Goal: Task Accomplishment & Management: Manage account settings

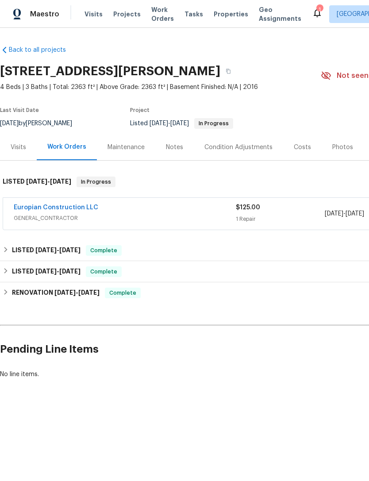
click at [151, 17] on span "Work Orders" at bounding box center [162, 14] width 23 height 18
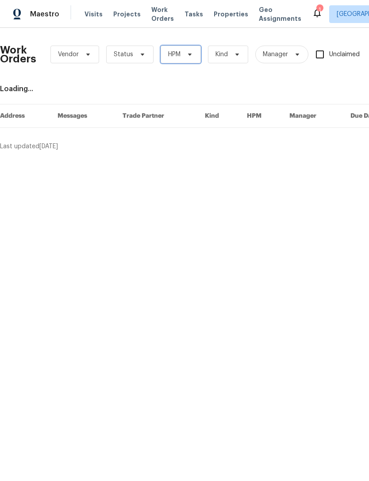
click at [196, 56] on span "HPM" at bounding box center [181, 55] width 40 height 18
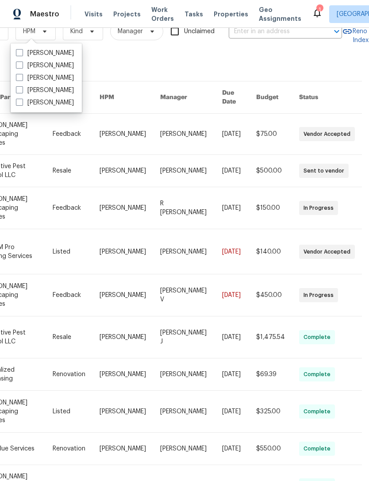
scroll to position [28, 147]
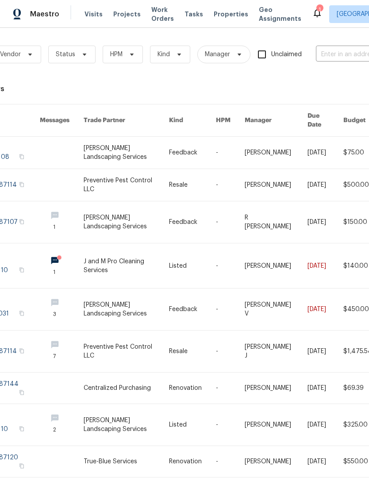
scroll to position [0, 65]
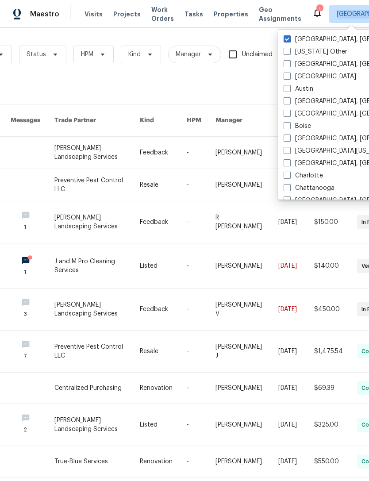
scroll to position [0, 88]
click at [290, 36] on span at bounding box center [287, 38] width 7 height 7
click at [290, 36] on input "[GEOGRAPHIC_DATA], [GEOGRAPHIC_DATA]" at bounding box center [287, 38] width 6 height 6
checkbox input "false"
checkbox input "true"
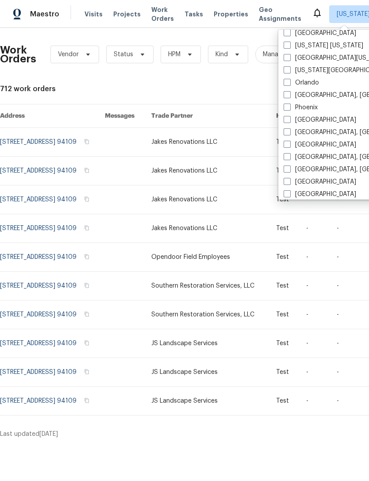
scroll to position [451, 0]
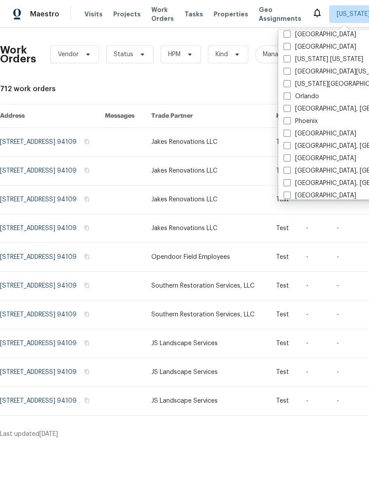
click at [289, 94] on span at bounding box center [287, 96] width 7 height 7
click at [289, 94] on input "Orlando" at bounding box center [287, 95] width 6 height 6
checkbox input "true"
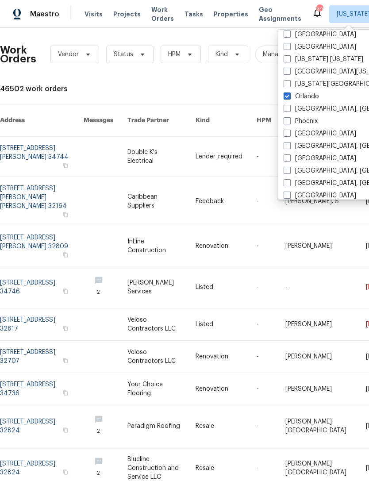
click at [248, 83] on div "Work Orders Vendor Status HPM Kind Manager Unclaimed ​ View Reno Index 46502 wo…" at bounding box center [250, 298] width 500 height 527
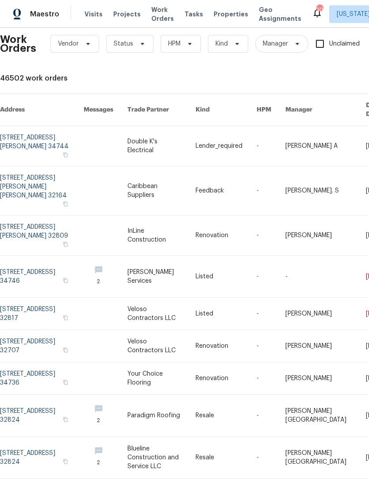
scroll to position [11, 0]
click at [22, 166] on link at bounding box center [42, 190] width 84 height 49
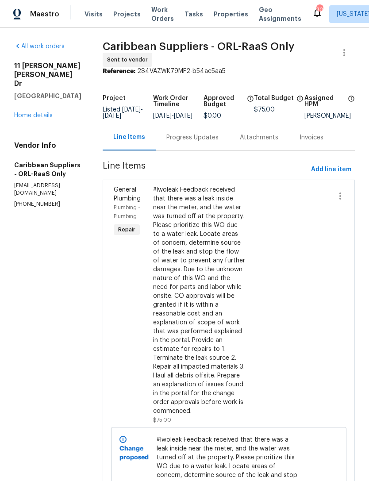
click at [16, 112] on link "Home details" at bounding box center [33, 115] width 39 height 6
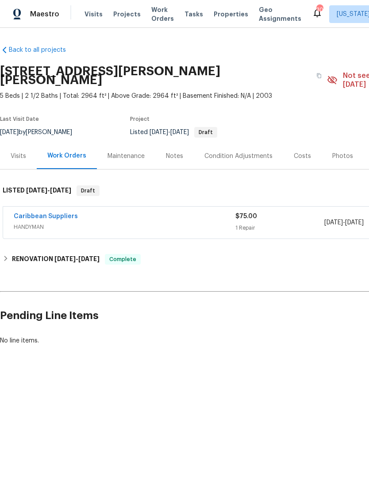
click at [148, 27] on div "Maestro Visits Projects Work Orders Tasks Properties Geo Assignments 30 Alaska …" at bounding box center [184, 14] width 369 height 28
click at [162, 11] on span "Work Orders" at bounding box center [162, 14] width 23 height 18
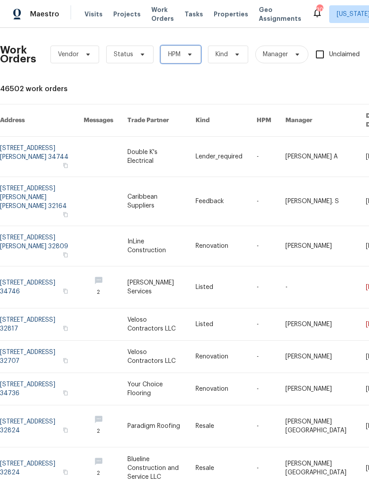
click at [189, 56] on icon at bounding box center [189, 54] width 7 height 7
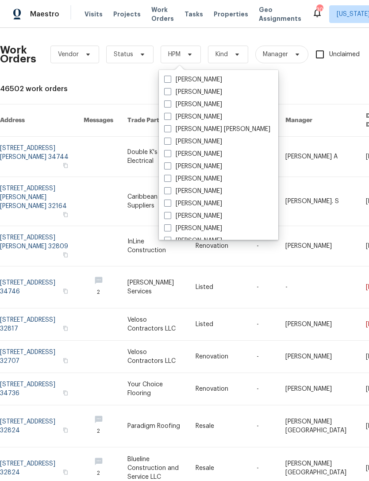
click at [162, 106] on div "[PERSON_NAME]" at bounding box center [219, 104] width 114 height 12
click at [128, 55] on span "Status" at bounding box center [123, 54] width 19 height 9
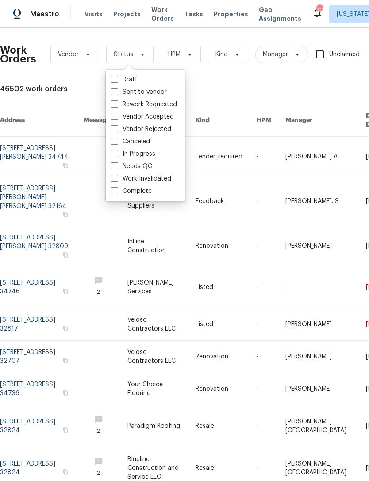
click at [115, 164] on span at bounding box center [114, 165] width 7 height 7
click at [115, 164] on input "Needs QC" at bounding box center [114, 165] width 6 height 6
checkbox input "true"
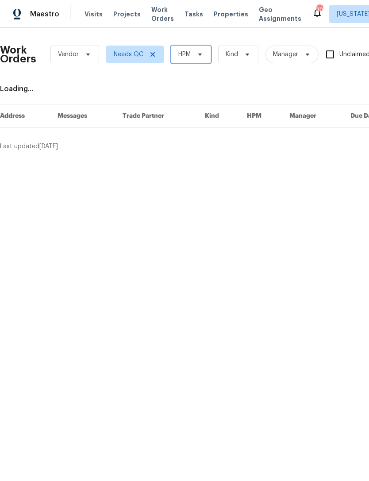
click at [202, 57] on icon at bounding box center [200, 54] width 7 height 7
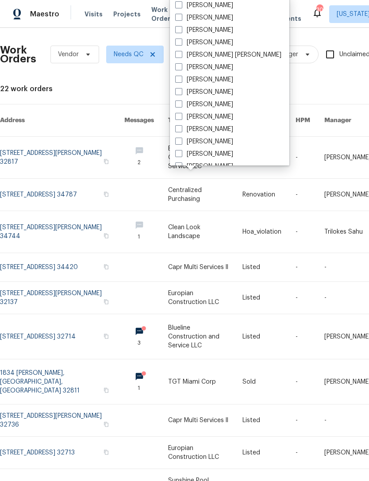
click at [180, 29] on span at bounding box center [178, 29] width 7 height 7
click at [180, 29] on input "[PERSON_NAME]" at bounding box center [178, 29] width 6 height 6
checkbox input "true"
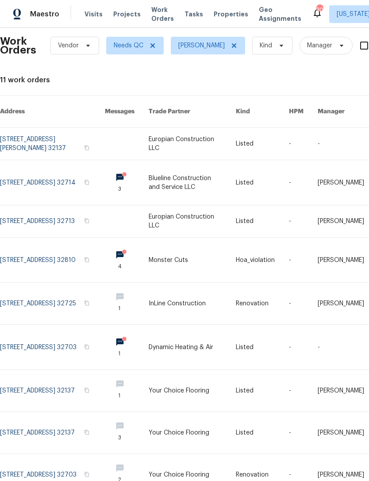
scroll to position [9, 0]
click at [212, 129] on link at bounding box center [192, 144] width 87 height 32
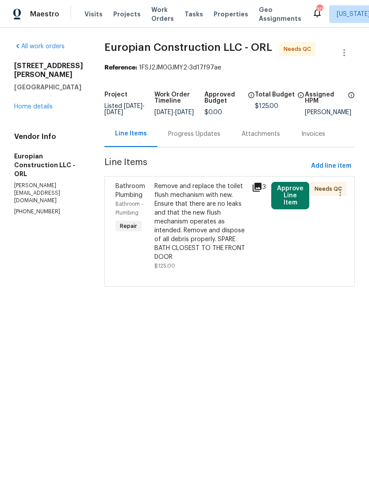
click at [290, 207] on button "Approve Line Item" at bounding box center [290, 195] width 38 height 27
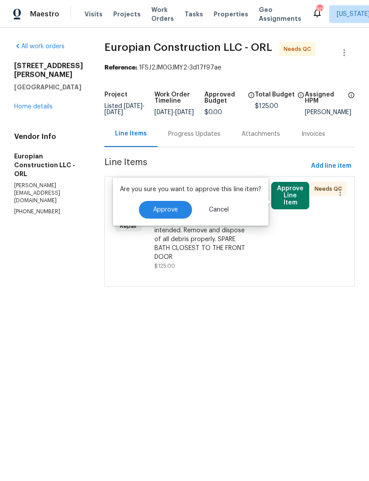
click at [169, 212] on span "Approve" at bounding box center [165, 210] width 25 height 7
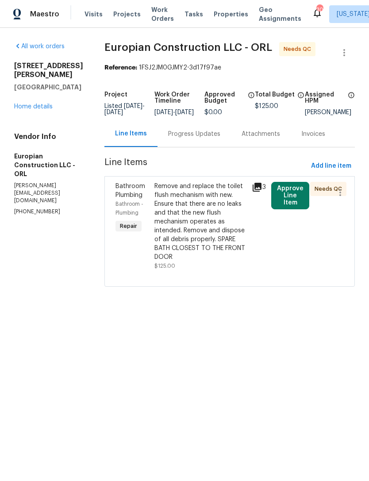
click at [220, 241] on div "Remove and replace the toilet flush mechanism with new. Ensure that there are n…" at bounding box center [201, 222] width 92 height 80
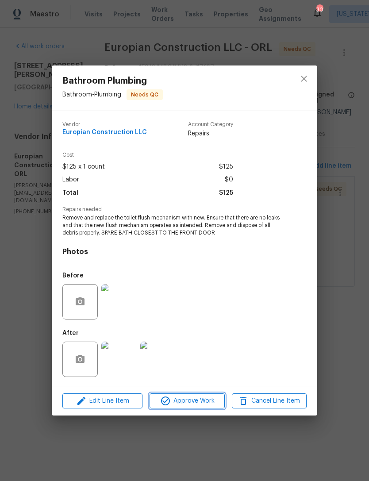
click at [212, 402] on span "Approve Work" at bounding box center [187, 401] width 70 height 11
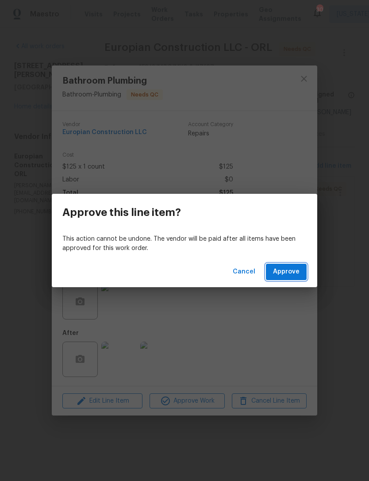
click at [296, 274] on span "Approve" at bounding box center [286, 272] width 27 height 11
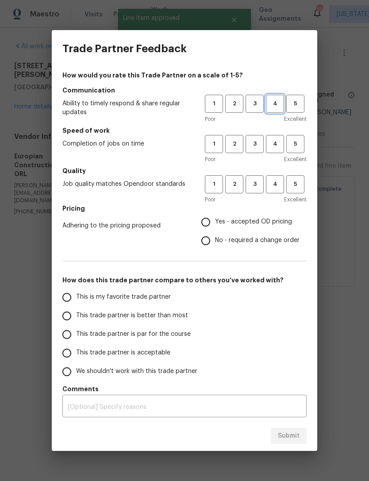
click at [277, 107] on span "4" at bounding box center [275, 104] width 16 height 10
click at [277, 139] on span "4" at bounding box center [275, 144] width 16 height 10
click at [283, 186] on span "4" at bounding box center [275, 184] width 16 height 10
click at [269, 224] on span "Yes - accepted OD pricing" at bounding box center [253, 221] width 77 height 9
click at [215, 224] on input "Yes - accepted OD pricing" at bounding box center [206, 222] width 19 height 19
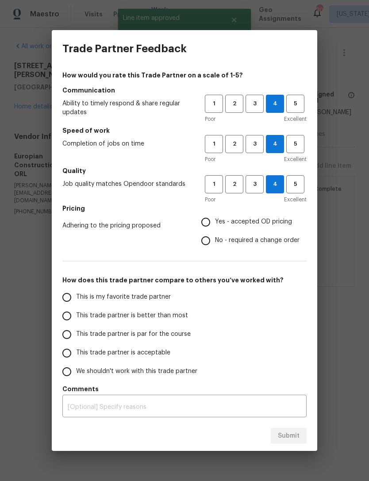
radio input "true"
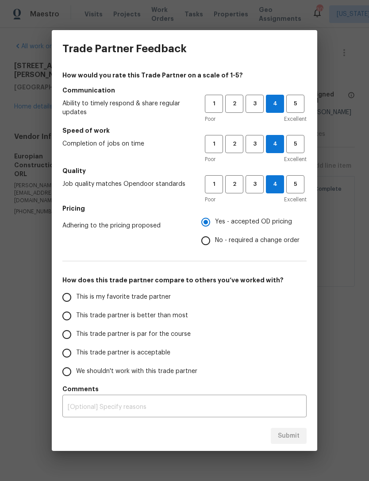
click at [181, 336] on span "This trade partner is par for the course" at bounding box center [133, 334] width 115 height 9
click at [76, 336] on input "This trade partner is par for the course" at bounding box center [67, 334] width 19 height 19
radio input "false"
click at [181, 318] on span "This trade partner is better than most" at bounding box center [132, 315] width 112 height 9
click at [76, 318] on input "This trade partner is better than most" at bounding box center [67, 316] width 19 height 19
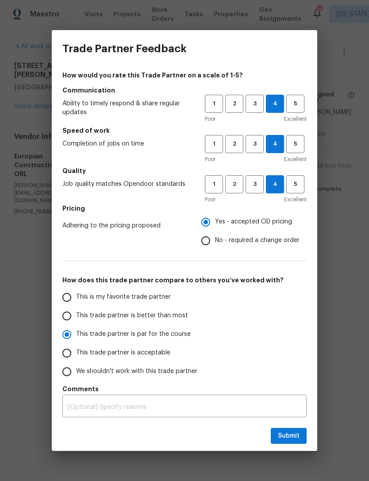
radio input "false"
click at [182, 330] on span "This trade partner is par for the course" at bounding box center [133, 334] width 115 height 9
click at [76, 330] on input "This trade partner is par for the course" at bounding box center [67, 334] width 19 height 19
click at [291, 438] on span "Submit" at bounding box center [289, 436] width 22 height 11
radio input "true"
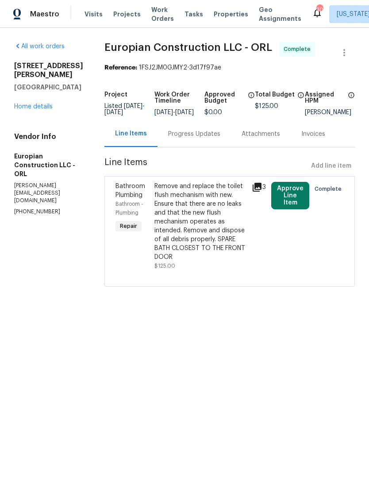
click at [279, 17] on icon "Close" at bounding box center [278, 19] width 7 height 7
click at [159, 16] on span "Work Orders" at bounding box center [162, 14] width 23 height 18
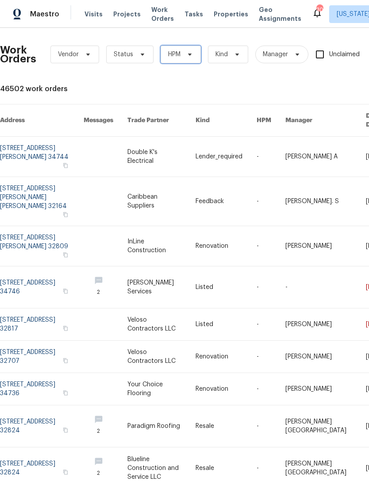
click at [197, 53] on span "HPM" at bounding box center [181, 55] width 40 height 18
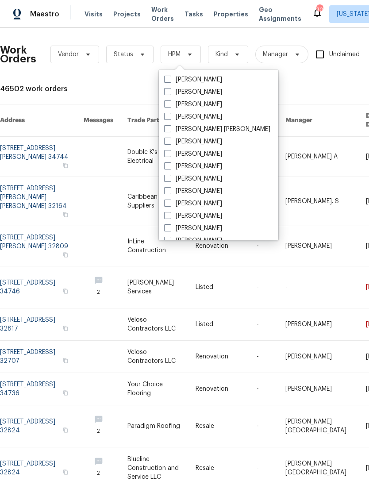
click at [170, 106] on span at bounding box center [167, 104] width 7 height 7
click at [170, 106] on input "[PERSON_NAME]" at bounding box center [167, 103] width 6 height 6
checkbox input "true"
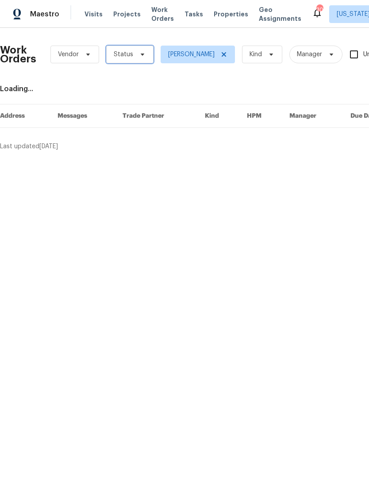
click at [141, 54] on icon at bounding box center [143, 55] width 4 height 2
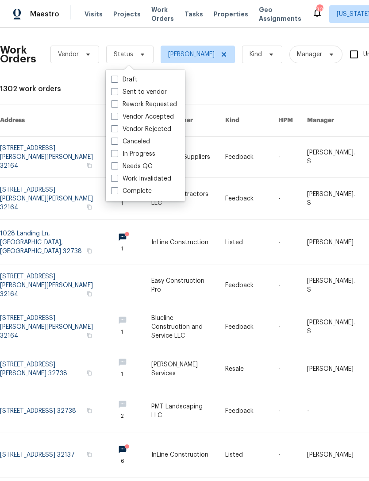
click at [110, 170] on div "Needs QC" at bounding box center [145, 166] width 74 height 12
click at [114, 165] on span at bounding box center [114, 165] width 7 height 7
click at [114, 165] on input "Needs QC" at bounding box center [114, 165] width 6 height 6
checkbox input "true"
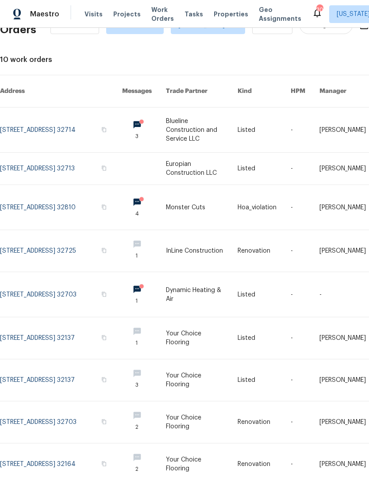
scroll to position [29, 0]
click at [211, 158] on link at bounding box center [202, 169] width 72 height 32
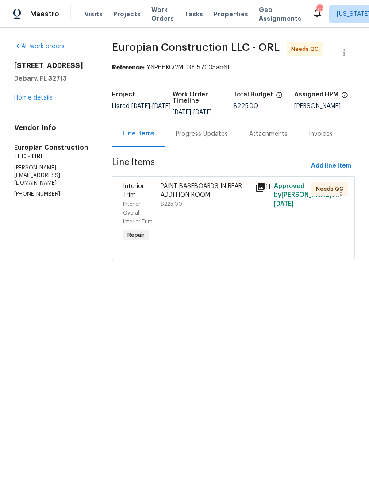
click at [230, 212] on div "PAINT BASEBOARDS IN REAR ADDITION ROOM $225.00" at bounding box center [205, 212] width 94 height 67
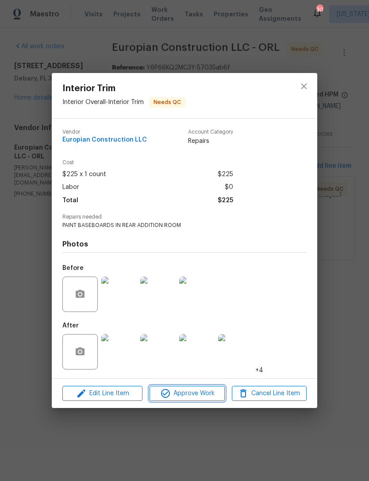
click at [204, 394] on span "Approve Work" at bounding box center [187, 393] width 70 height 11
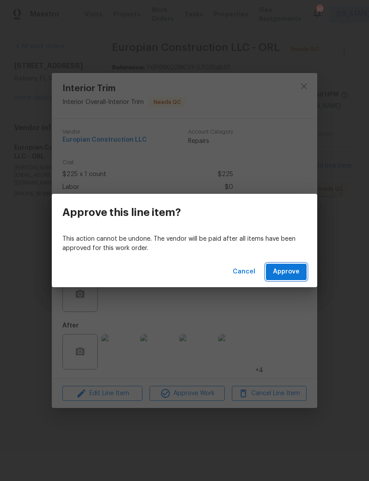
click at [300, 270] on button "Approve" at bounding box center [286, 272] width 41 height 16
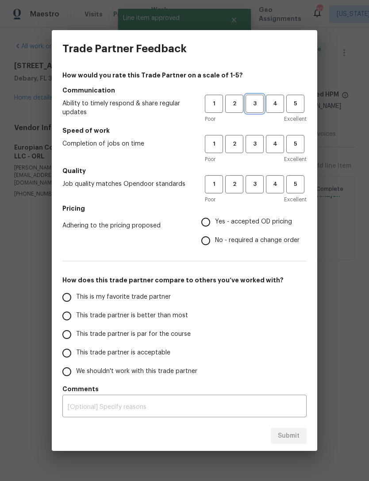
click at [259, 104] on span "3" at bounding box center [255, 104] width 16 height 10
click at [256, 142] on span "3" at bounding box center [255, 144] width 16 height 10
click at [260, 185] on span "3" at bounding box center [255, 184] width 16 height 10
click at [276, 224] on span "Yes - accepted OD pricing" at bounding box center [253, 221] width 77 height 9
click at [215, 224] on input "Yes - accepted OD pricing" at bounding box center [206, 222] width 19 height 19
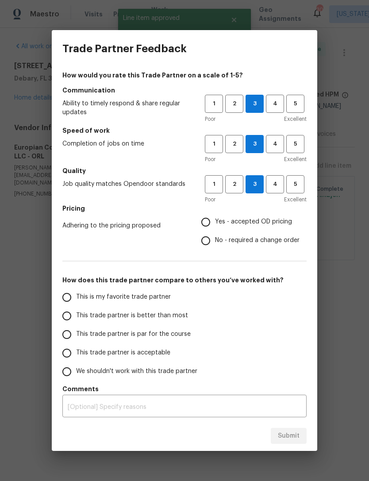
radio input "true"
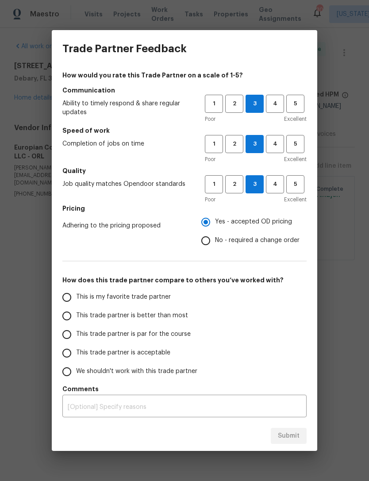
click at [169, 331] on span "This trade partner is par for the course" at bounding box center [133, 334] width 115 height 9
click at [76, 331] on input "This trade partner is par for the course" at bounding box center [67, 334] width 19 height 19
click at [290, 435] on span "Submit" at bounding box center [289, 436] width 22 height 11
radio input "true"
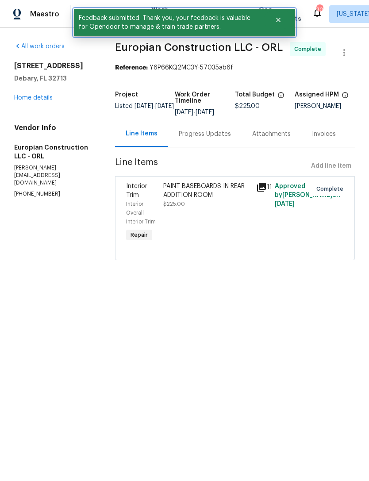
click at [278, 20] on icon "Close" at bounding box center [278, 20] width 4 height 4
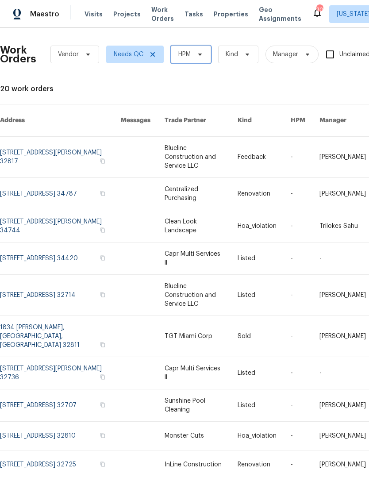
click at [200, 53] on icon at bounding box center [200, 54] width 7 height 7
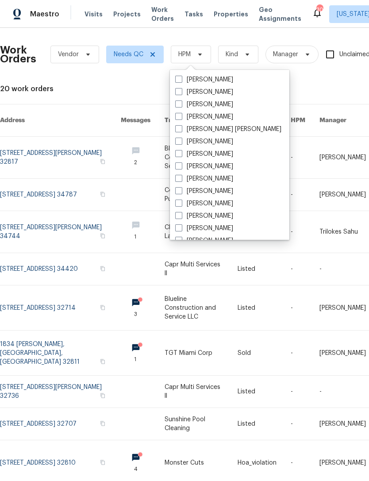
click at [179, 104] on span at bounding box center [178, 104] width 7 height 7
click at [179, 104] on input "[PERSON_NAME]" at bounding box center [178, 103] width 6 height 6
checkbox input "true"
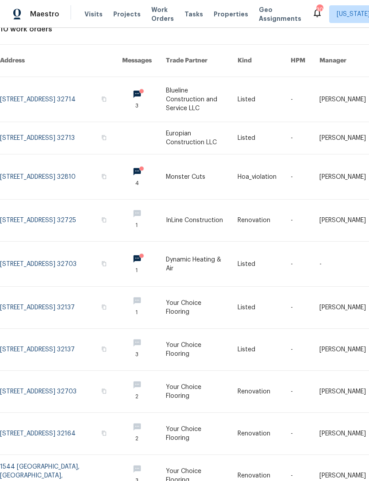
scroll to position [60, 0]
click at [196, 165] on link at bounding box center [202, 177] width 72 height 45
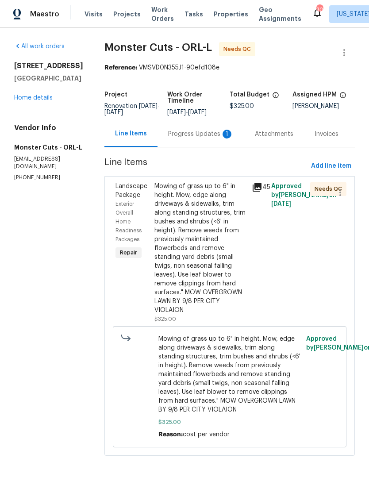
click at [213, 245] on div "Mowing of grass up to 6" in height. Mow, edge along driveways & sidewalks, trim…" at bounding box center [201, 248] width 92 height 133
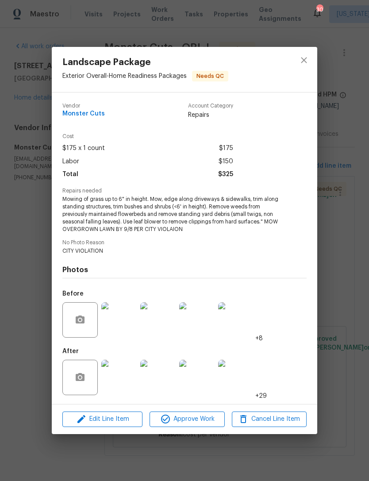
click at [127, 386] on img at bounding box center [118, 377] width 35 height 35
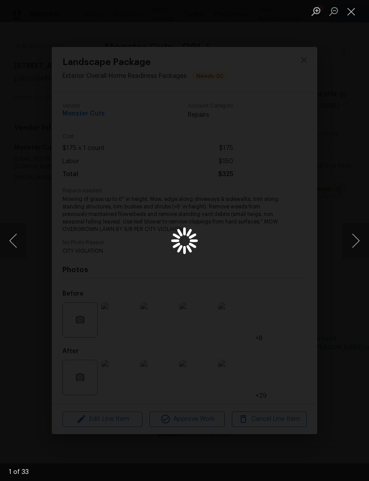
click at [127, 385] on div "Lightbox" at bounding box center [184, 240] width 369 height 481
click at [357, 233] on button "Next image" at bounding box center [356, 240] width 27 height 35
click at [355, 233] on button "Next image" at bounding box center [356, 240] width 27 height 35
click at [354, 233] on button "Next image" at bounding box center [356, 240] width 27 height 35
click at [355, 232] on button "Next image" at bounding box center [356, 240] width 27 height 35
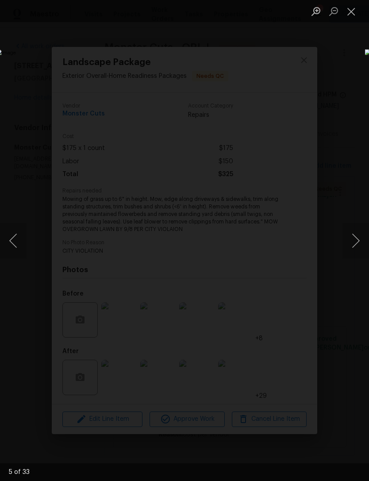
click at [355, 231] on button "Next image" at bounding box center [356, 240] width 27 height 35
click at [356, 231] on button "Next image" at bounding box center [356, 240] width 27 height 35
click at [355, 233] on button "Next image" at bounding box center [356, 240] width 27 height 35
click at [356, 232] on button "Next image" at bounding box center [356, 240] width 27 height 35
click at [355, 233] on button "Next image" at bounding box center [356, 240] width 27 height 35
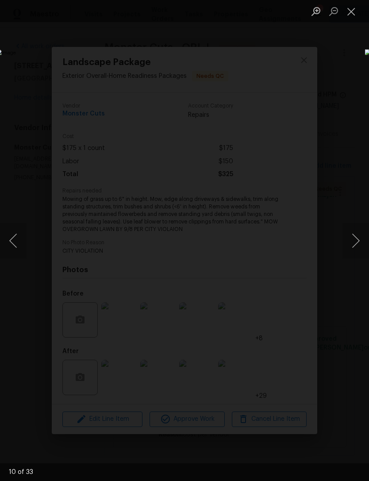
click at [357, 229] on button "Next image" at bounding box center [356, 240] width 27 height 35
click at [359, 228] on button "Next image" at bounding box center [356, 240] width 27 height 35
click at [355, 230] on button "Next image" at bounding box center [356, 240] width 27 height 35
click at [356, 232] on button "Next image" at bounding box center [356, 240] width 27 height 35
click at [353, 15] on button "Close lightbox" at bounding box center [352, 11] width 18 height 15
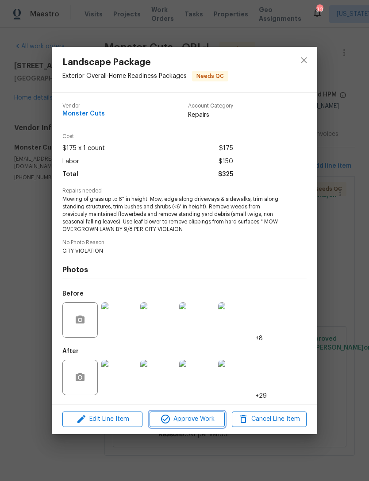
click at [202, 421] on span "Approve Work" at bounding box center [187, 419] width 70 height 11
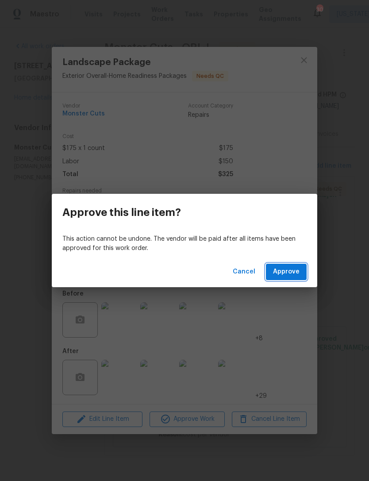
click at [302, 275] on button "Approve" at bounding box center [286, 272] width 41 height 16
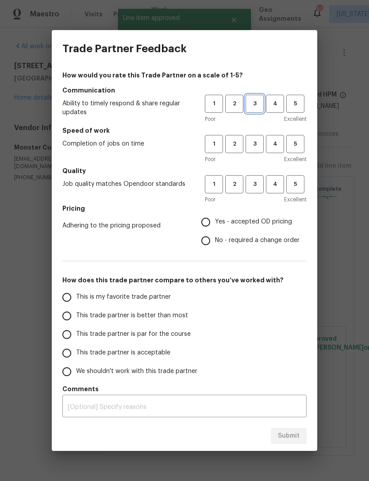
click at [261, 105] on span "3" at bounding box center [255, 104] width 16 height 10
click at [254, 147] on span "3" at bounding box center [255, 144] width 16 height 10
click at [234, 184] on span "2" at bounding box center [234, 184] width 16 height 10
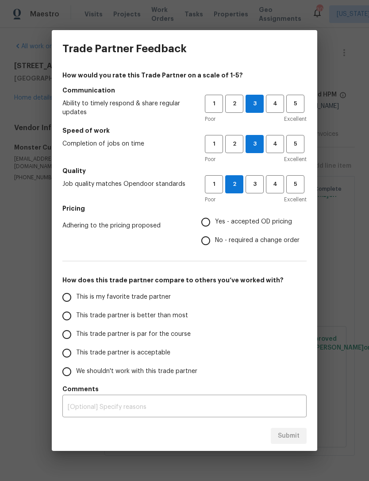
click at [281, 242] on span "No - required a change order" at bounding box center [257, 240] width 85 height 9
click at [215, 242] on input "No - required a change order" at bounding box center [206, 241] width 19 height 19
radio input "true"
click at [177, 332] on span "This trade partner is par for the course" at bounding box center [133, 334] width 115 height 9
click at [76, 332] on input "This trade partner is par for the course" at bounding box center [67, 334] width 19 height 19
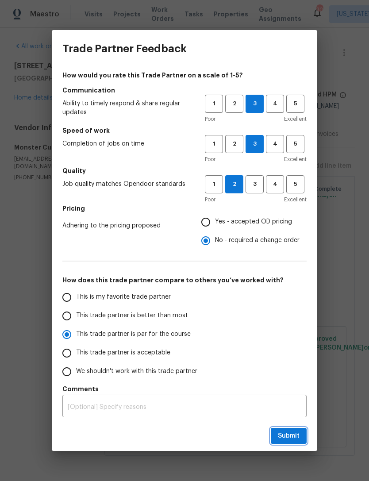
click at [294, 436] on span "Submit" at bounding box center [289, 436] width 22 height 11
radio input "true"
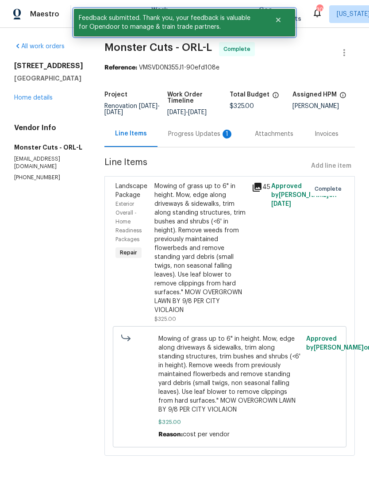
click at [282, 23] on icon "Close" at bounding box center [278, 19] width 7 height 7
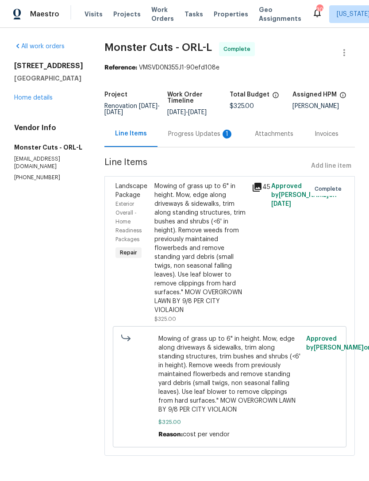
click at [155, 15] on span "Work Orders" at bounding box center [162, 14] width 23 height 18
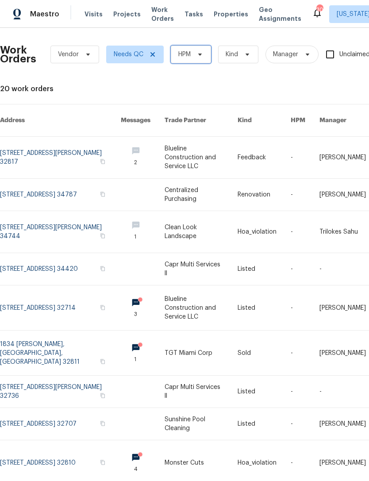
click at [199, 48] on span "HPM" at bounding box center [191, 55] width 40 height 18
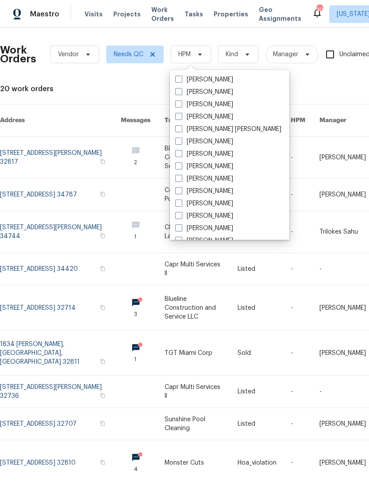
click at [178, 105] on span at bounding box center [178, 104] width 7 height 7
click at [178, 105] on input "[PERSON_NAME]" at bounding box center [178, 103] width 6 height 6
checkbox input "true"
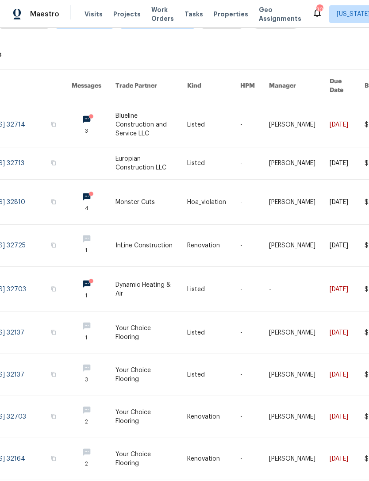
scroll to position [30, 36]
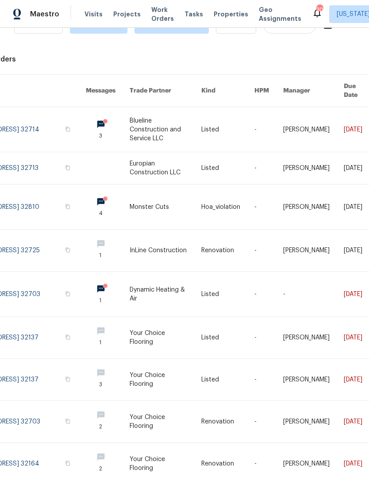
click at [168, 241] on link at bounding box center [166, 251] width 72 height 42
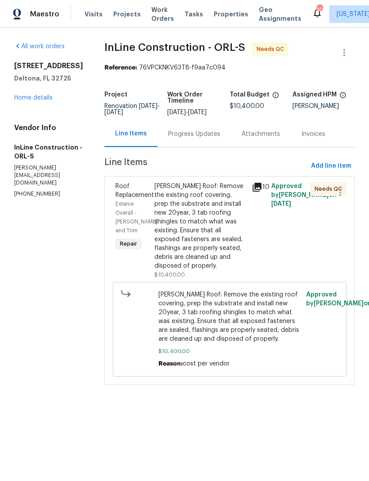
click at [233, 258] on div "Gable Roof: Remove the existing roof covering, prep the substrate and install n…" at bounding box center [201, 226] width 92 height 89
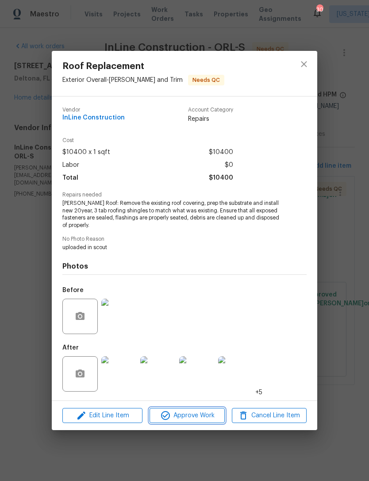
click at [203, 416] on span "Approve Work" at bounding box center [187, 415] width 70 height 11
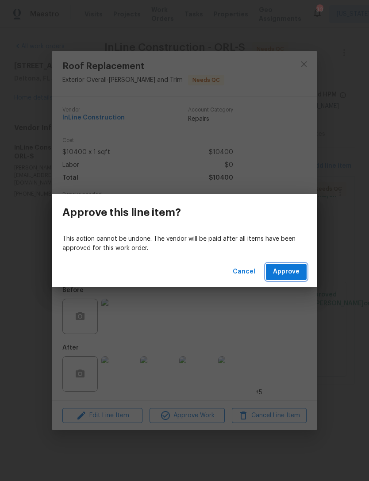
click at [295, 273] on span "Approve" at bounding box center [286, 272] width 27 height 11
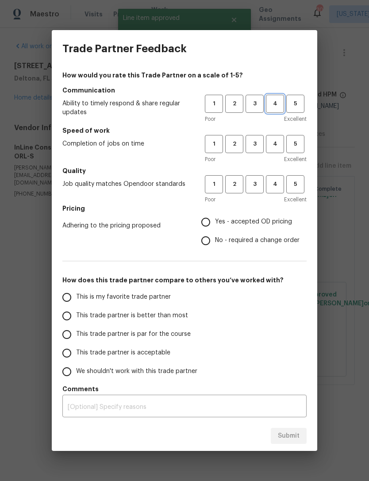
click at [277, 104] on span "4" at bounding box center [275, 104] width 16 height 10
click at [279, 141] on span "4" at bounding box center [275, 144] width 16 height 10
click at [281, 174] on h5 "Quality" at bounding box center [184, 170] width 244 height 9
click at [275, 224] on span "Yes - accepted OD pricing" at bounding box center [253, 221] width 77 height 9
click at [215, 224] on input "Yes - accepted OD pricing" at bounding box center [206, 222] width 19 height 19
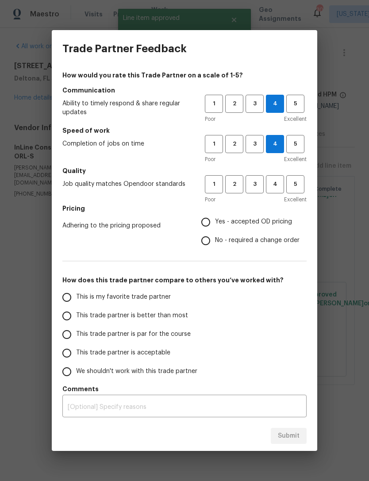
radio input "true"
click at [274, 188] on span "4" at bounding box center [275, 184] width 16 height 10
click at [160, 315] on span "This trade partner is better than most" at bounding box center [132, 315] width 112 height 9
click at [76, 315] on input "This trade partner is better than most" at bounding box center [67, 316] width 19 height 19
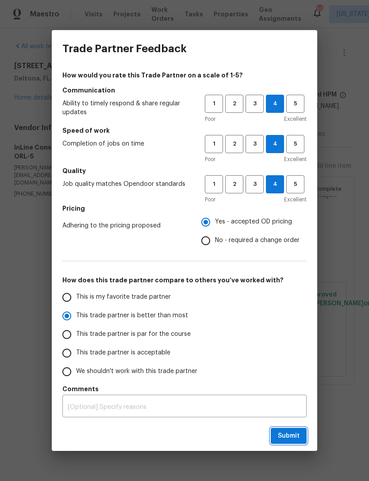
click at [288, 433] on span "Submit" at bounding box center [289, 436] width 22 height 11
radio input "true"
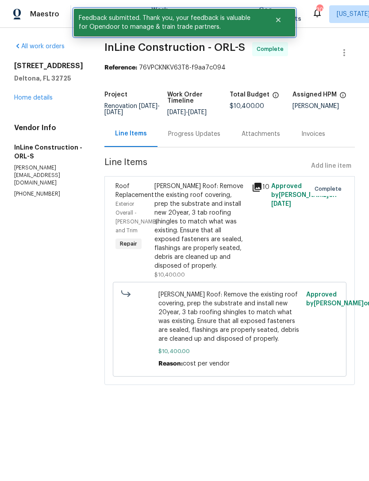
click at [282, 19] on button "Close" at bounding box center [278, 20] width 29 height 18
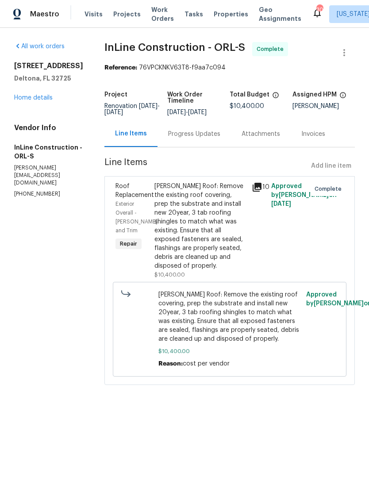
click at [157, 15] on span "Work Orders" at bounding box center [162, 14] width 23 height 18
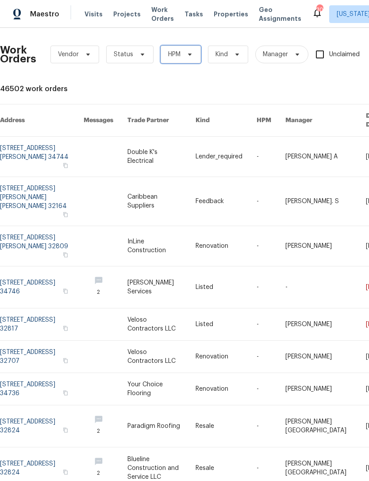
click at [187, 54] on icon at bounding box center [189, 54] width 7 height 7
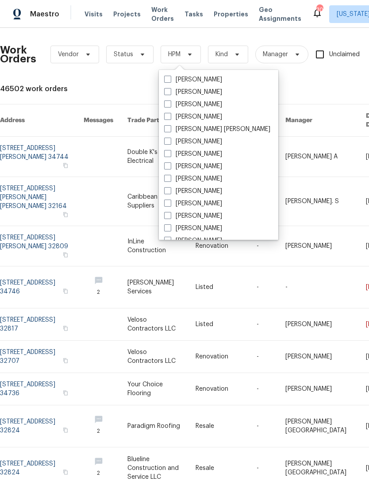
click at [165, 107] on span at bounding box center [167, 104] width 7 height 7
click at [165, 106] on input "[PERSON_NAME]" at bounding box center [167, 103] width 6 height 6
checkbox input "true"
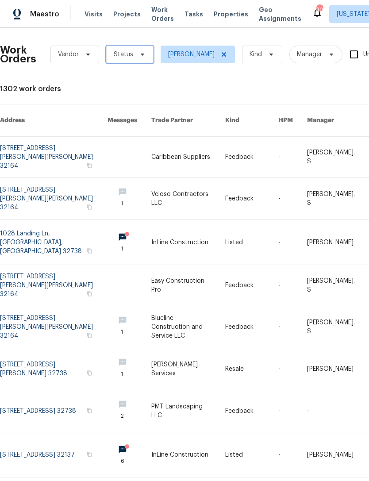
click at [148, 56] on span "Status" at bounding box center [129, 55] width 47 height 18
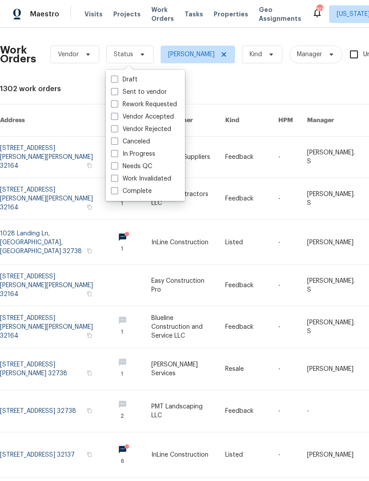
click at [117, 166] on span at bounding box center [114, 165] width 7 height 7
click at [117, 166] on input "Needs QC" at bounding box center [114, 165] width 6 height 6
checkbox input "true"
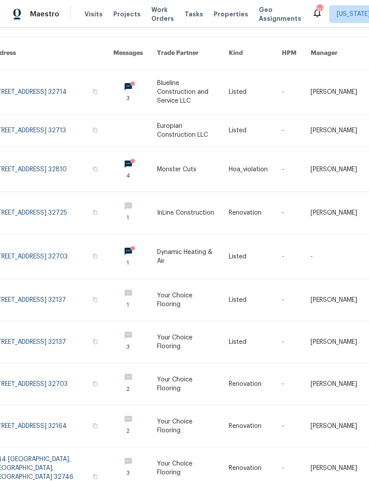
scroll to position [67, 2]
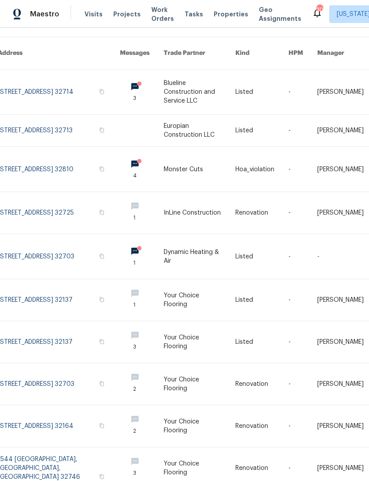
click at [185, 292] on link at bounding box center [200, 300] width 72 height 42
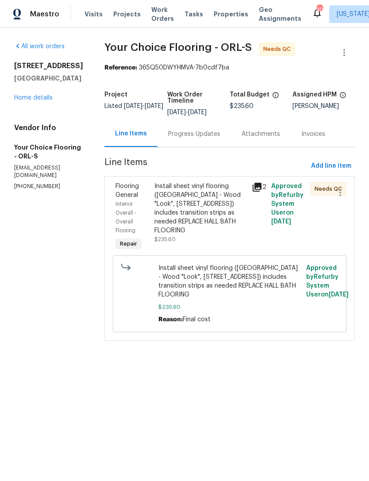
click at [223, 218] on div "Install sheet vinyl flooring (Sugar Valley - Wood "Look", 565 Beacon Hill) incl…" at bounding box center [201, 208] width 92 height 53
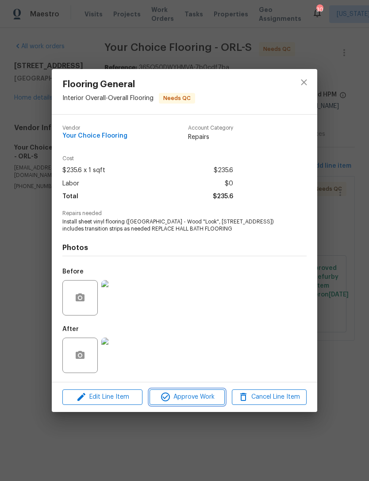
click at [205, 400] on span "Approve Work" at bounding box center [187, 397] width 70 height 11
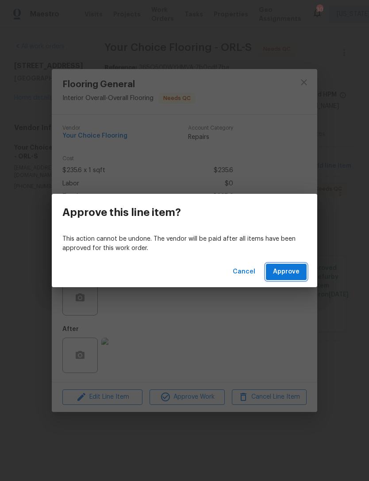
click at [294, 272] on span "Approve" at bounding box center [286, 272] width 27 height 11
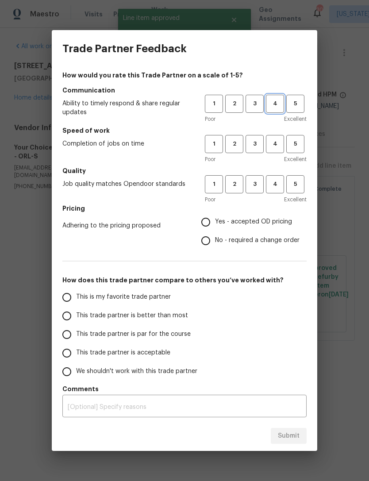
click at [279, 102] on span "4" at bounding box center [275, 104] width 16 height 10
click at [283, 142] on span "4" at bounding box center [275, 144] width 16 height 10
click at [284, 178] on button "4" at bounding box center [275, 184] width 18 height 18
click at [274, 222] on span "Yes - accepted OD pricing" at bounding box center [253, 221] width 77 height 9
click at [215, 222] on input "Yes - accepted OD pricing" at bounding box center [206, 222] width 19 height 19
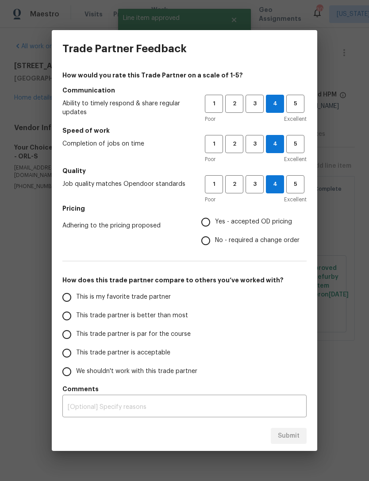
radio input "true"
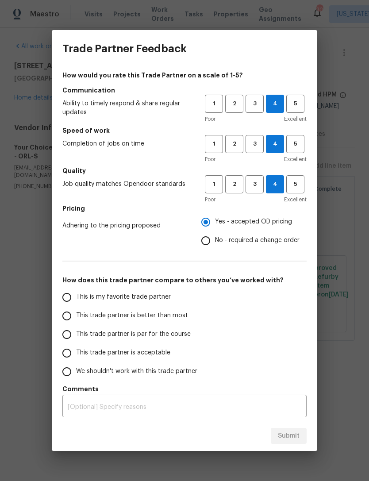
click at [253, 237] on span "No - required a change order" at bounding box center [257, 240] width 85 height 9
click at [215, 237] on input "No - required a change order" at bounding box center [206, 241] width 19 height 19
radio input "true"
click at [177, 318] on span "This trade partner is better than most" at bounding box center [132, 315] width 112 height 9
click at [76, 318] on input "This trade partner is better than most" at bounding box center [67, 316] width 19 height 19
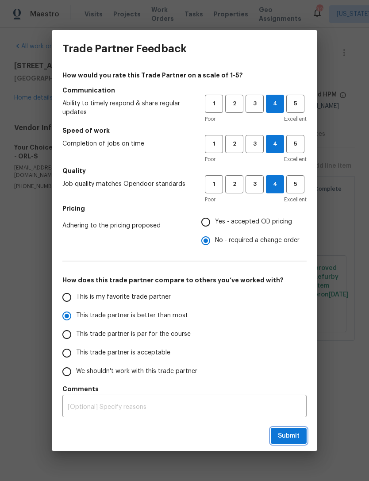
click at [294, 438] on span "Submit" at bounding box center [289, 436] width 22 height 11
radio input "true"
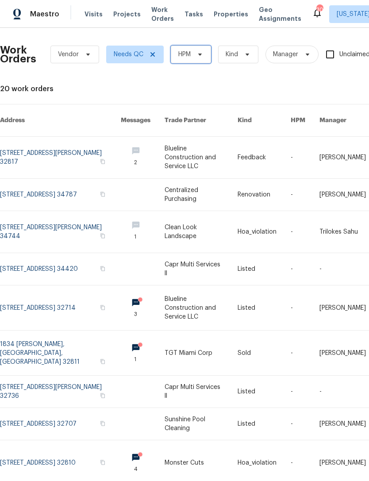
click at [197, 48] on span "HPM" at bounding box center [191, 55] width 40 height 18
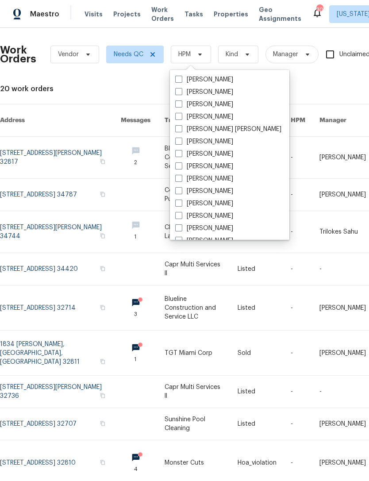
click at [182, 108] on label "[PERSON_NAME]" at bounding box center [204, 104] width 58 height 9
click at [181, 106] on input "[PERSON_NAME]" at bounding box center [178, 103] width 6 height 6
checkbox input "true"
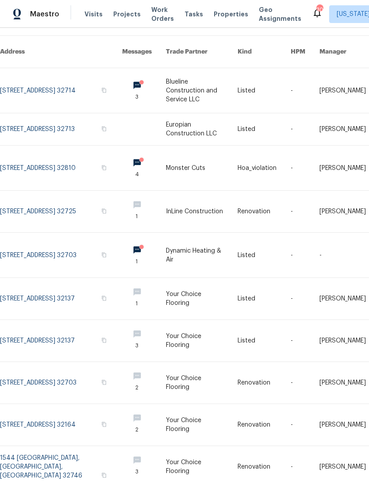
scroll to position [69, 0]
click at [213, 320] on link at bounding box center [202, 341] width 72 height 42
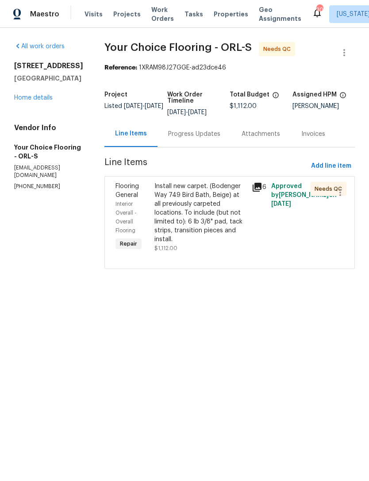
click at [232, 221] on div "Install new carpet. (Bodenger Way 749 Bird Bath, Beige) at all previously carpe…" at bounding box center [201, 213] width 92 height 62
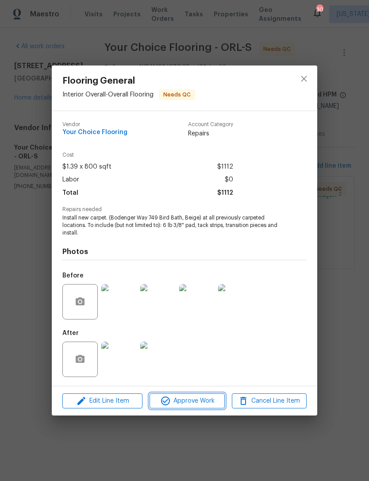
click at [210, 398] on span "Approve Work" at bounding box center [187, 401] width 70 height 11
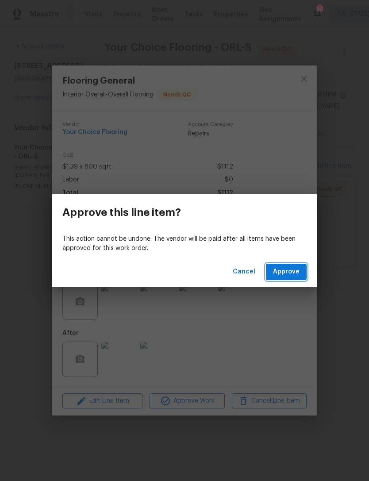
click at [294, 279] on button "Approve" at bounding box center [286, 272] width 41 height 16
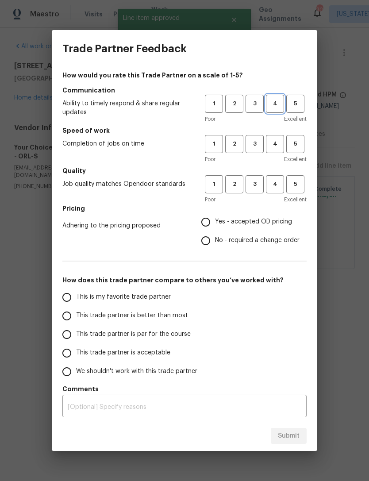
click at [273, 104] on span "4" at bounding box center [275, 104] width 16 height 10
click at [253, 101] on span "3" at bounding box center [255, 104] width 16 height 10
click at [275, 148] on span "4" at bounding box center [275, 144] width 16 height 10
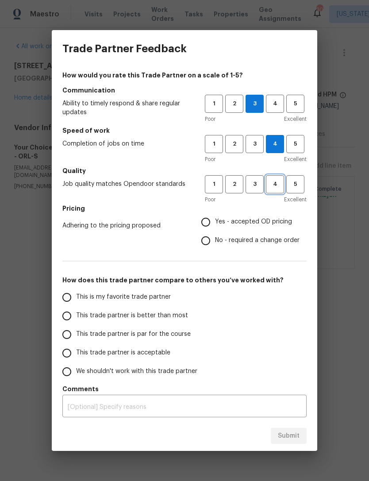
click at [272, 189] on span "4" at bounding box center [275, 184] width 16 height 10
click at [280, 223] on span "Yes - accepted OD pricing" at bounding box center [253, 221] width 77 height 9
click at [215, 223] on input "Yes - accepted OD pricing" at bounding box center [206, 222] width 19 height 19
radio input "true"
click at [176, 326] on label "This trade partner is par for the course" at bounding box center [128, 334] width 140 height 19
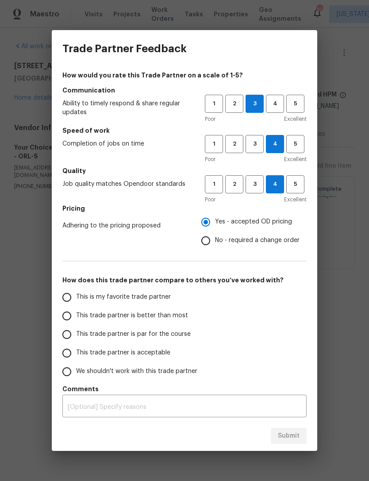
click at [76, 326] on input "This trade partner is par for the course" at bounding box center [67, 334] width 19 height 19
radio input "false"
click at [181, 309] on label "This trade partner is better than most" at bounding box center [128, 316] width 140 height 19
click at [76, 309] on input "This trade partner is better than most" at bounding box center [67, 316] width 19 height 19
click at [181, 309] on label "This trade partner is better than most" at bounding box center [128, 316] width 140 height 19
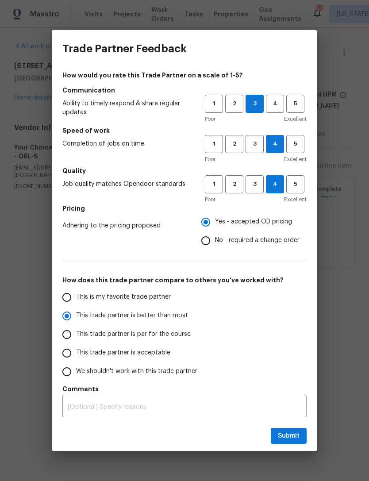
click at [76, 309] on input "This trade partner is better than most" at bounding box center [67, 316] width 19 height 19
radio input "true"
click at [179, 317] on span "This trade partner is better than most" at bounding box center [132, 315] width 112 height 9
click at [76, 317] on input "This trade partner is better than most" at bounding box center [67, 316] width 19 height 19
click at [296, 434] on span "Submit" at bounding box center [289, 436] width 22 height 11
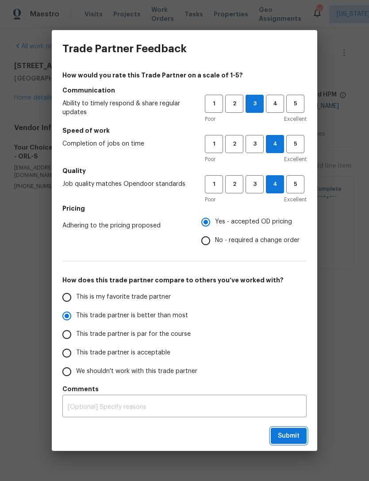
radio input "false"
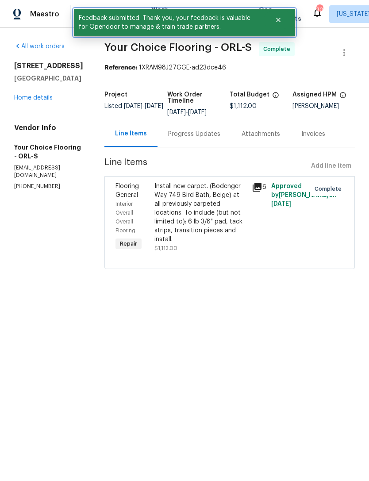
click at [283, 22] on button "Close" at bounding box center [278, 20] width 29 height 18
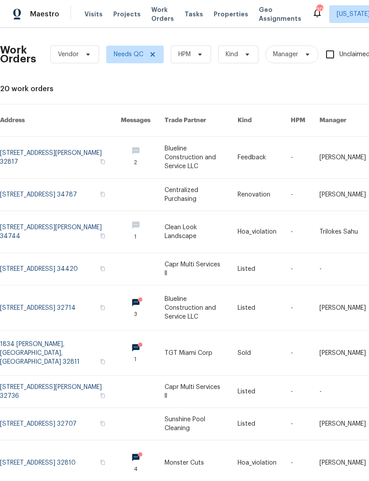
scroll to position [28, 0]
click at [200, 51] on icon at bounding box center [200, 54] width 7 height 7
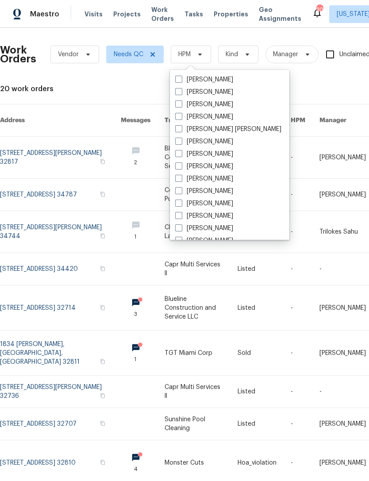
click at [215, 100] on label "[PERSON_NAME]" at bounding box center [204, 104] width 58 height 9
click at [181, 100] on input "[PERSON_NAME]" at bounding box center [178, 103] width 6 height 6
checkbox input "true"
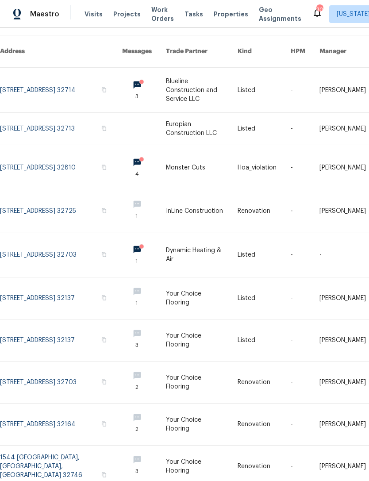
scroll to position [69, 0]
click at [219, 446] on link at bounding box center [202, 467] width 72 height 42
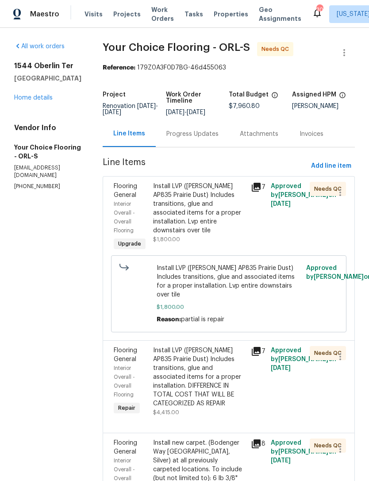
click at [220, 213] on div "Install LVP (Knighton AP835 Prairie Dust) Includes transitions, glue and associ…" at bounding box center [199, 208] width 93 height 53
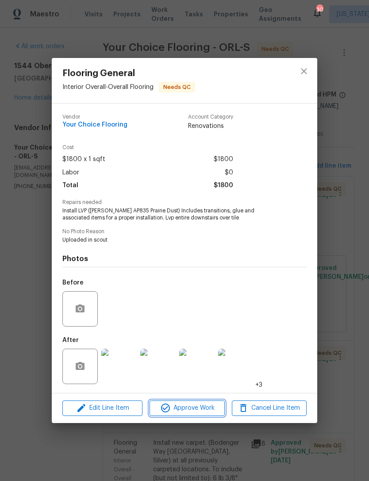
click at [207, 411] on span "Approve Work" at bounding box center [187, 408] width 70 height 11
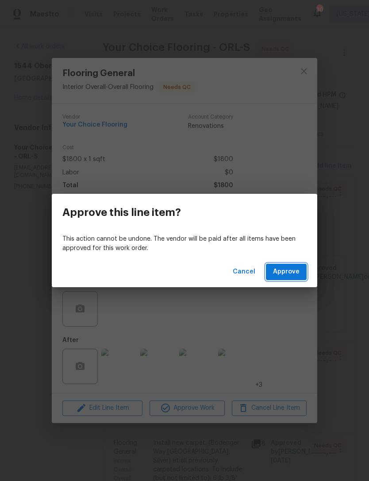
click at [300, 268] on button "Approve" at bounding box center [286, 272] width 41 height 16
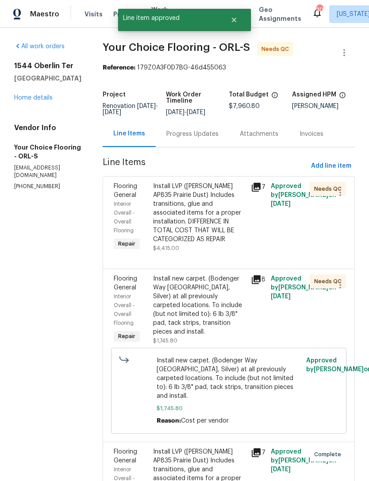
click at [211, 218] on div "Install LVP (Knighton AP835 Prairie Dust) Includes transitions, glue and associ…" at bounding box center [199, 213] width 93 height 62
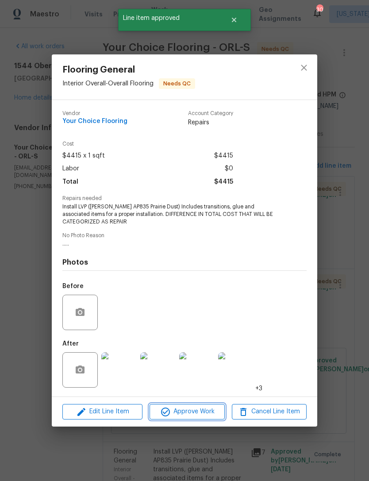
click at [200, 410] on span "Approve Work" at bounding box center [187, 411] width 70 height 11
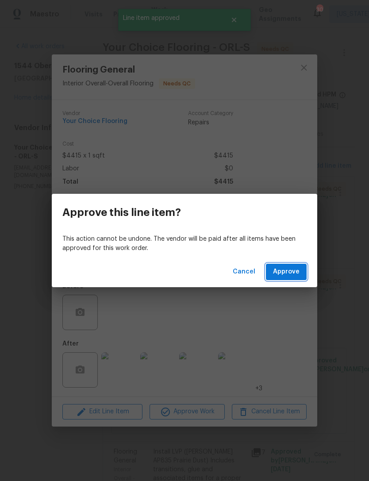
click at [297, 276] on span "Approve" at bounding box center [286, 272] width 27 height 11
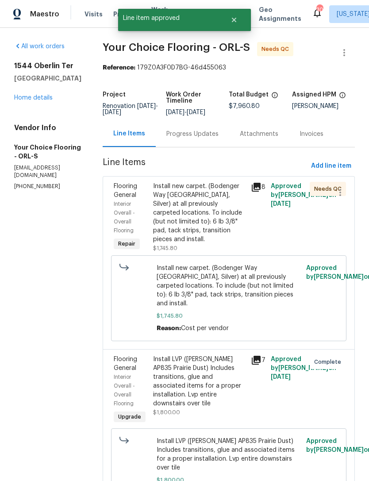
click at [218, 221] on div "Install new carpet. (Bodenger Way 945 Winter Ash, Silver) at all previously car…" at bounding box center [199, 213] width 93 height 62
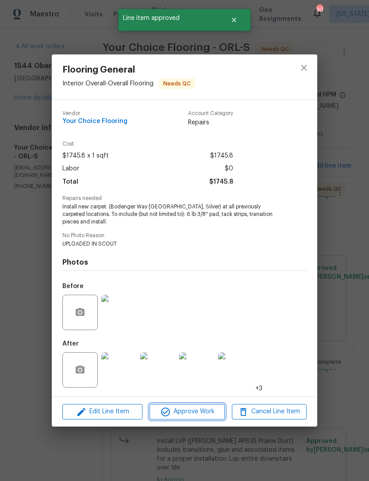
click at [213, 410] on span "Approve Work" at bounding box center [187, 411] width 70 height 11
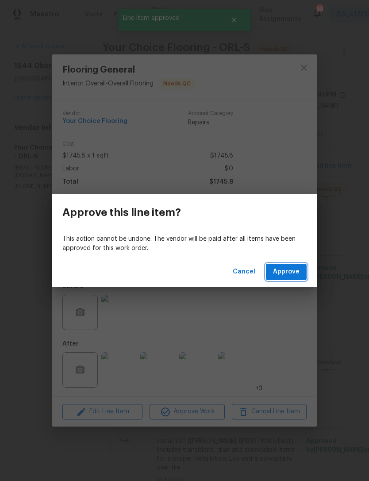
click at [294, 277] on span "Approve" at bounding box center [286, 272] width 27 height 11
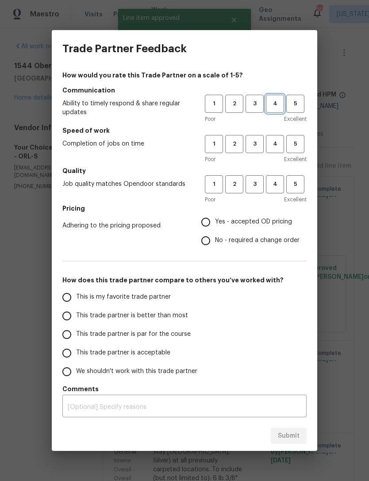
click at [274, 104] on span "4" at bounding box center [275, 104] width 16 height 10
click at [274, 149] on button "4" at bounding box center [275, 144] width 18 height 18
click at [280, 192] on button "4" at bounding box center [275, 184] width 18 height 18
click at [272, 224] on span "Yes - accepted OD pricing" at bounding box center [253, 221] width 77 height 9
click at [215, 224] on input "Yes - accepted OD pricing" at bounding box center [206, 222] width 19 height 19
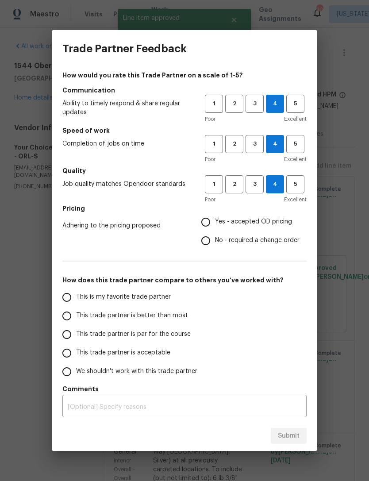
radio input "true"
click at [179, 316] on span "This trade partner is better than most" at bounding box center [132, 315] width 112 height 9
click at [76, 316] on input "This trade partner is better than most" at bounding box center [67, 316] width 19 height 19
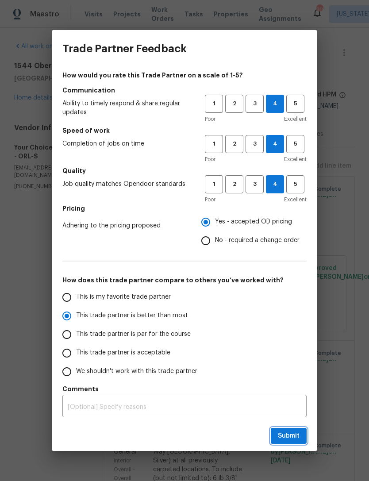
click at [294, 433] on span "Submit" at bounding box center [289, 436] width 22 height 11
radio input "true"
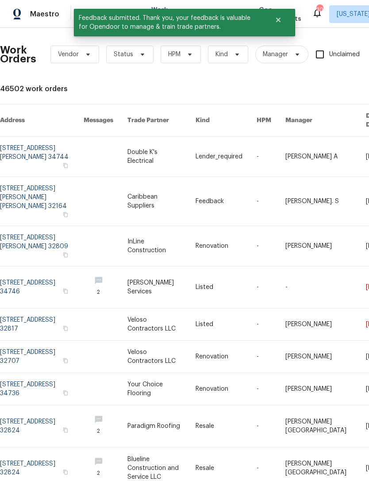
scroll to position [28, 0]
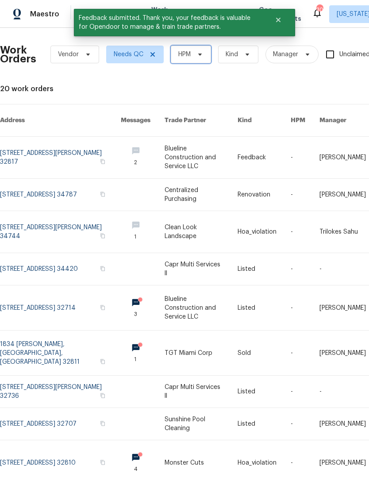
click at [193, 46] on span "HPM" at bounding box center [191, 55] width 40 height 18
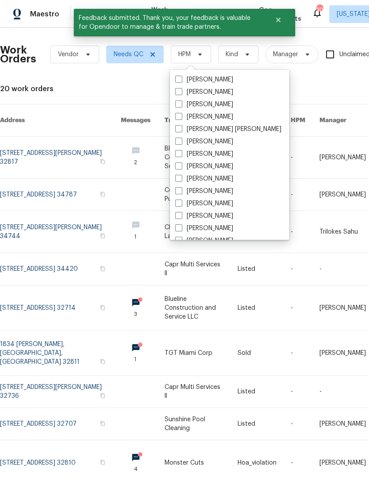
click at [214, 100] on label "[PERSON_NAME]" at bounding box center [204, 104] width 58 height 9
click at [181, 100] on input "[PERSON_NAME]" at bounding box center [178, 103] width 6 height 6
checkbox input "true"
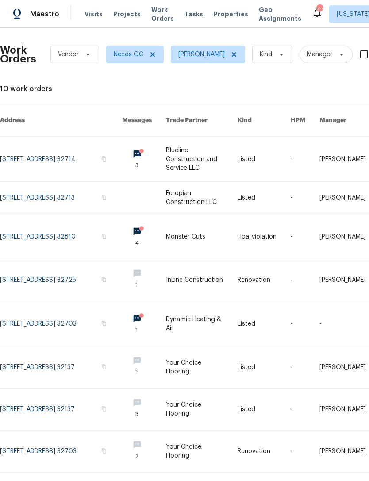
click at [209, 302] on link at bounding box center [202, 324] width 72 height 45
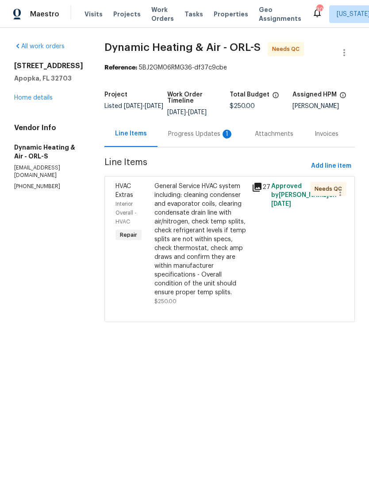
click at [215, 139] on div "Progress Updates 1" at bounding box center [201, 134] width 66 height 9
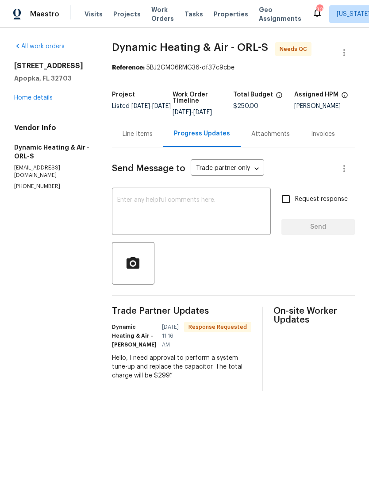
click at [144, 139] on div "Line Items" at bounding box center [138, 134] width 30 height 9
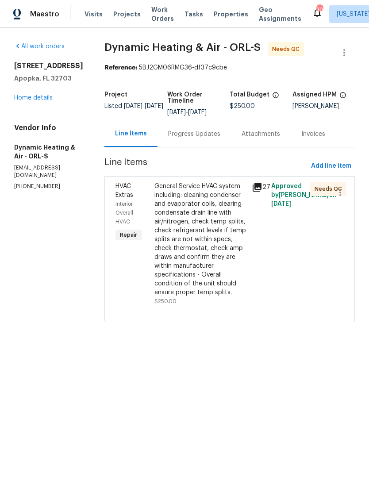
click at [235, 265] on div "General Service HVAC system including: cleaning condenser and evaporator coils,…" at bounding box center [201, 239] width 92 height 115
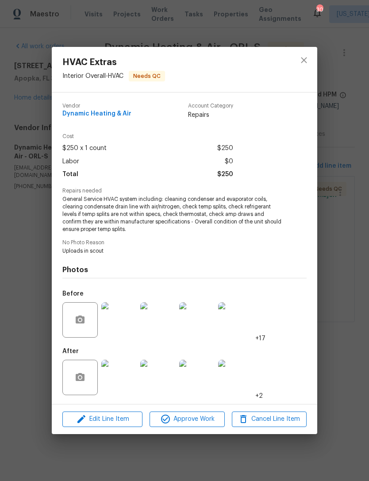
click at [126, 424] on span "Edit Line Item" at bounding box center [102, 419] width 75 height 11
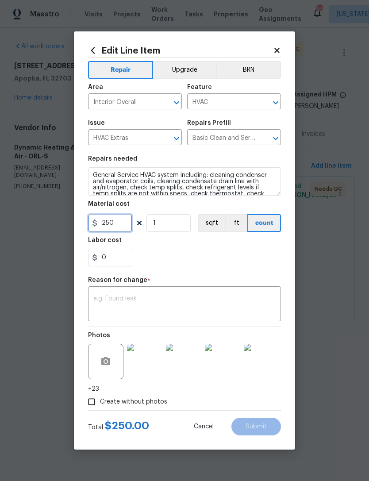
click at [120, 229] on input "250" at bounding box center [110, 223] width 44 height 18
type input "299"
click at [256, 268] on div "Repair Upgrade BRN Area Interior Overall ​ Feature HVAC ​ Issue HVAC Extras ​ R…" at bounding box center [184, 234] width 193 height 353
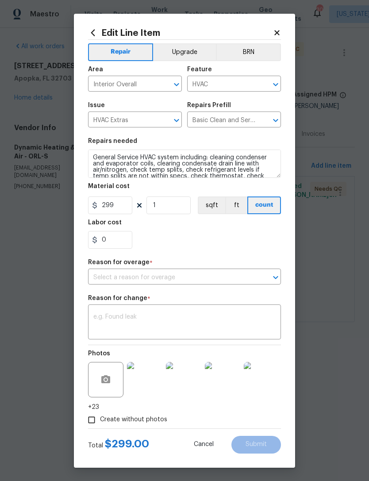
click at [247, 300] on div "Reason for change *" at bounding box center [184, 301] width 193 height 12
click at [257, 329] on textarea at bounding box center [184, 323] width 182 height 19
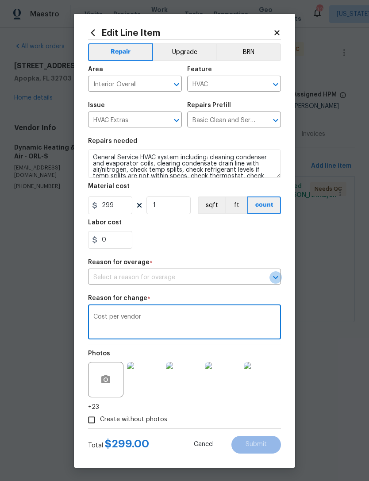
click at [273, 279] on icon "Open" at bounding box center [276, 277] width 11 height 11
type textarea "Cost per vendor"
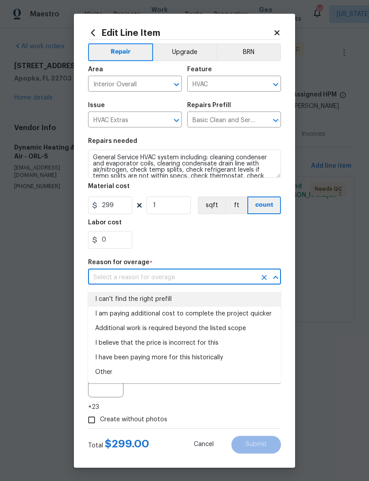
click at [251, 301] on li "I can't find the right prefill" at bounding box center [184, 299] width 193 height 15
type input "I can't find the right prefill"
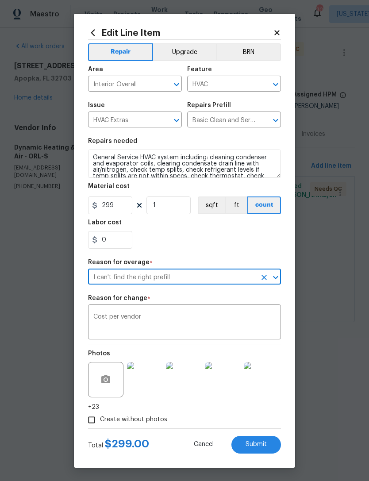
click at [256, 447] on button "Submit" at bounding box center [257, 445] width 50 height 18
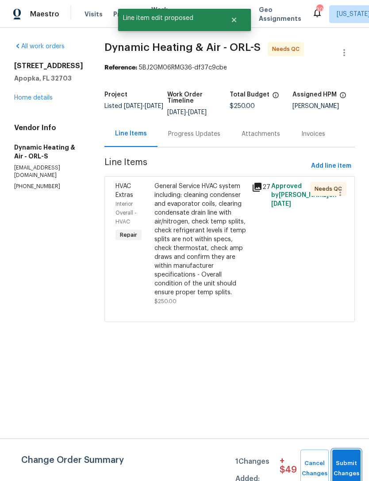
click at [346, 458] on button "Submit Changes" at bounding box center [346, 469] width 28 height 38
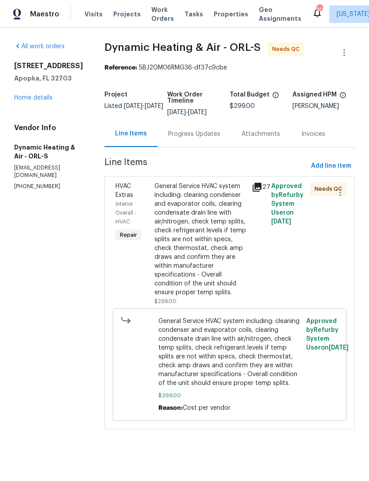
click at [216, 139] on div "Progress Updates" at bounding box center [194, 134] width 52 height 9
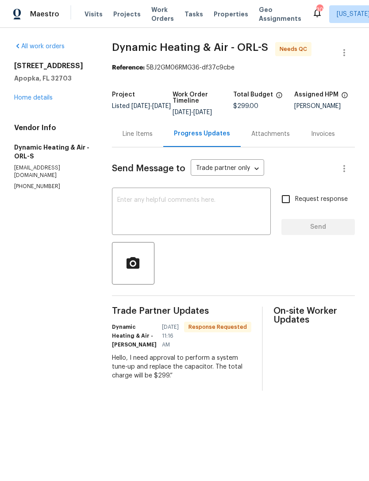
click at [145, 137] on div "Line Items" at bounding box center [138, 134] width 30 height 9
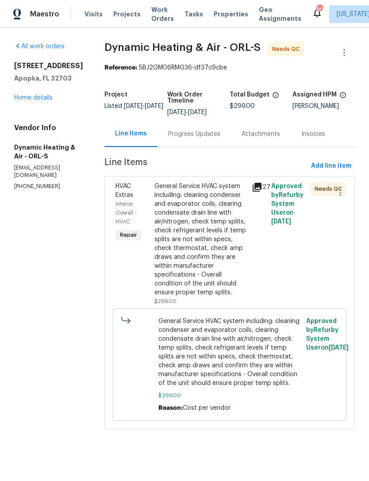
click at [208, 145] on div "Progress Updates" at bounding box center [194, 134] width 73 height 26
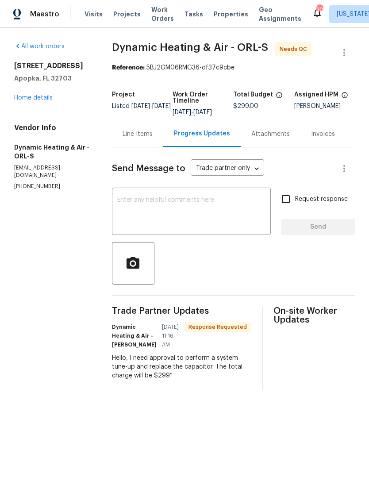
click at [45, 101] on link "Home details" at bounding box center [33, 98] width 39 height 6
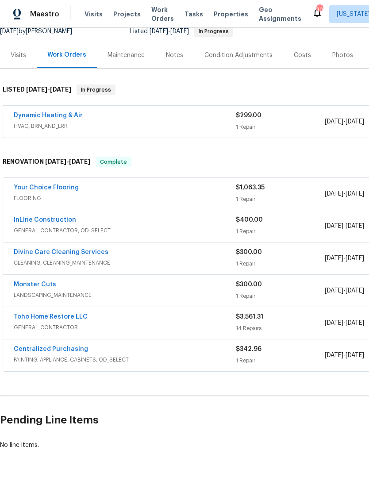
scroll to position [92, 0]
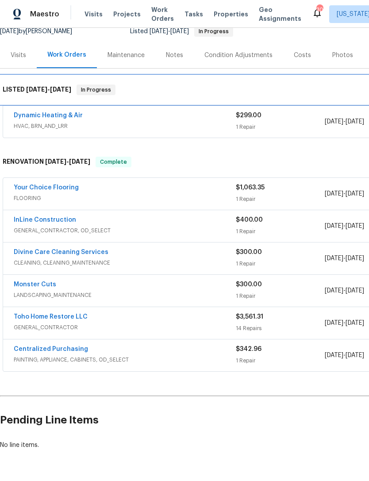
click at [209, 104] on div "LISTED 8/12/25 - 8/15/25 In Progress" at bounding box center [250, 90] width 500 height 28
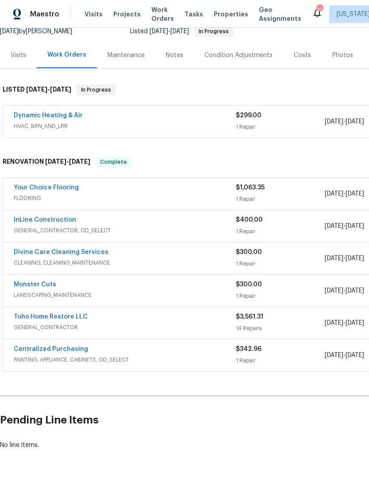
click at [206, 119] on div "Dynamic Heating & Air" at bounding box center [125, 116] width 222 height 11
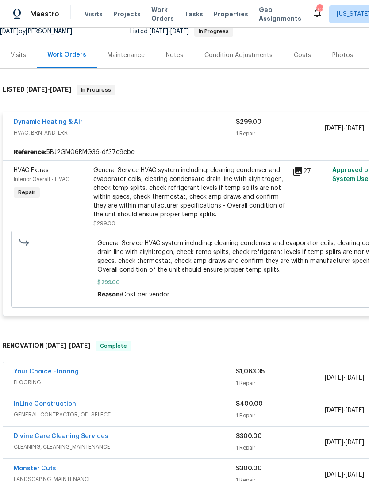
click at [256, 180] on div "General Service HVAC system including: cleaning condenser and evaporator coils,…" at bounding box center [190, 192] width 194 height 53
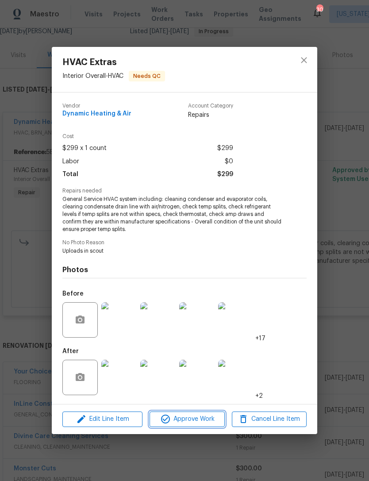
click at [206, 419] on span "Approve Work" at bounding box center [187, 419] width 70 height 11
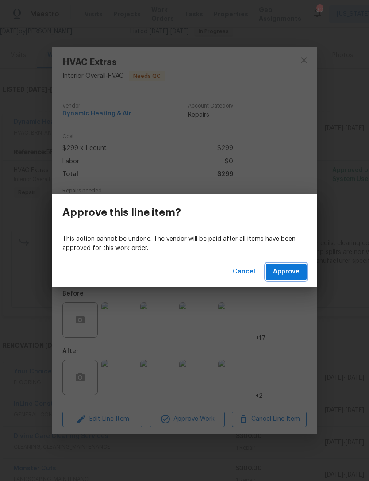
click at [296, 274] on span "Approve" at bounding box center [286, 272] width 27 height 11
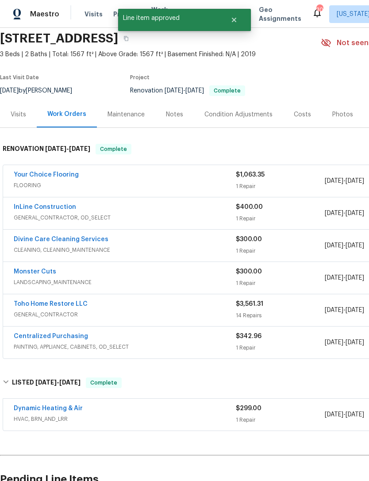
scroll to position [33, 0]
click at [259, 179] on div "$1,063.35 1 Repair" at bounding box center [280, 180] width 89 height 21
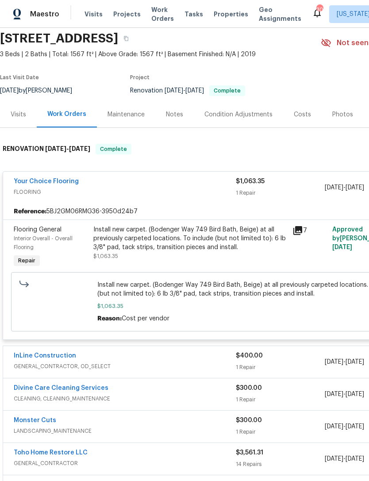
click at [240, 243] on div "Install new carpet. (Bodenger Way 749 Bird Bath, Beige) at all previously carpe…" at bounding box center [190, 238] width 194 height 27
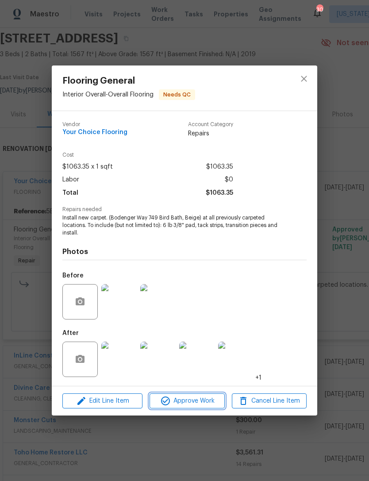
click at [207, 402] on span "Approve Work" at bounding box center [187, 401] width 70 height 11
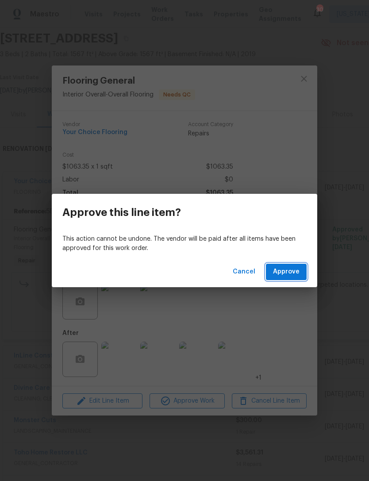
click at [296, 271] on span "Approve" at bounding box center [286, 272] width 27 height 11
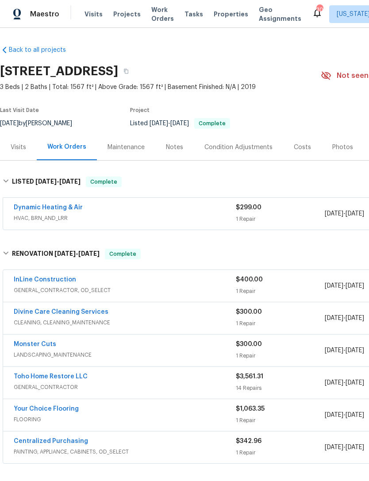
scroll to position [0, 0]
click at [160, 14] on span "Work Orders" at bounding box center [162, 14] width 23 height 18
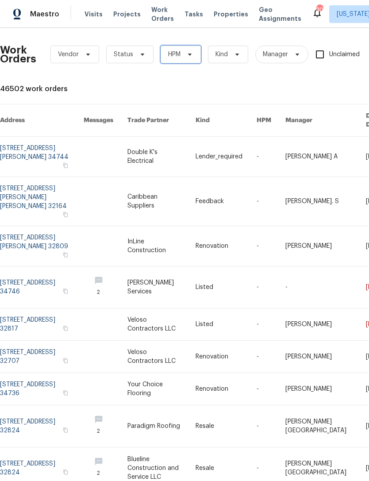
click at [181, 50] on span "HPM" at bounding box center [181, 55] width 40 height 18
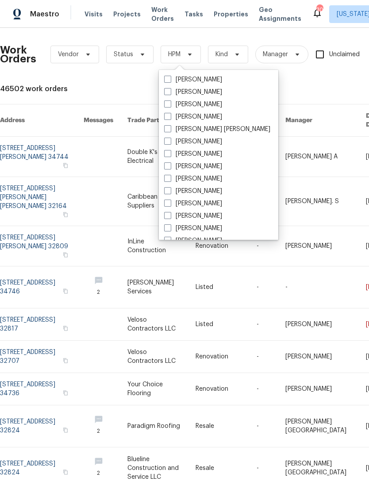
click at [168, 103] on span at bounding box center [167, 104] width 7 height 7
click at [168, 103] on input "[PERSON_NAME]" at bounding box center [167, 103] width 6 height 6
checkbox input "true"
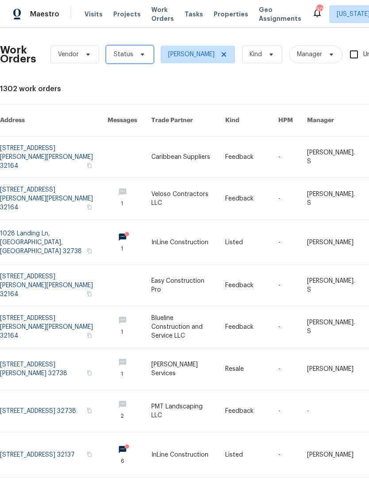
click at [140, 49] on span "Status" at bounding box center [129, 55] width 47 height 18
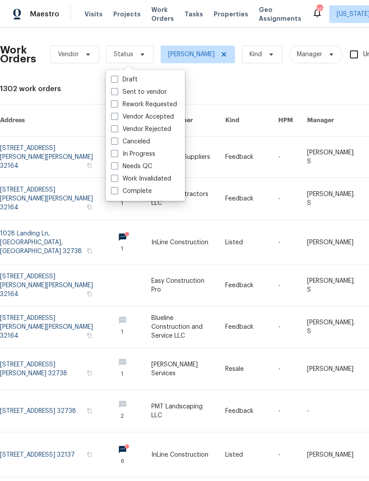
click at [119, 170] on label "Needs QC" at bounding box center [131, 166] width 41 height 9
click at [117, 168] on input "Needs QC" at bounding box center [114, 165] width 6 height 6
checkbox input "true"
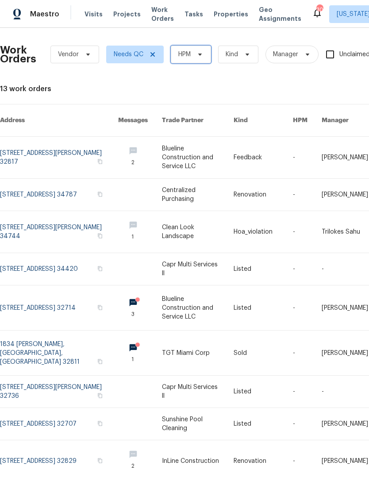
click at [203, 52] on icon at bounding box center [200, 54] width 7 height 7
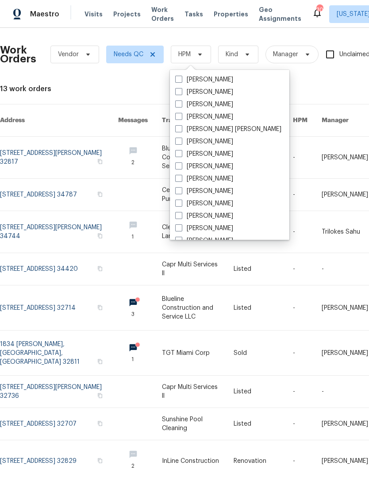
click at [176, 106] on span at bounding box center [178, 104] width 7 height 7
click at [176, 106] on input "[PERSON_NAME]" at bounding box center [178, 103] width 6 height 6
checkbox input "true"
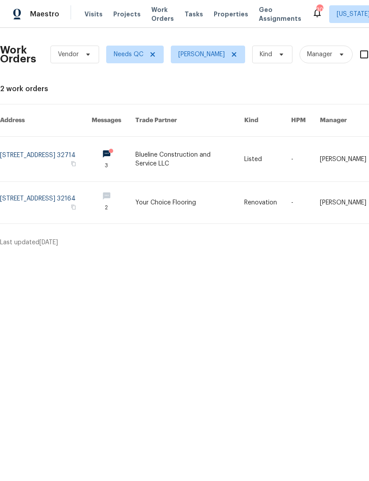
click at [216, 193] on link at bounding box center [189, 203] width 109 height 42
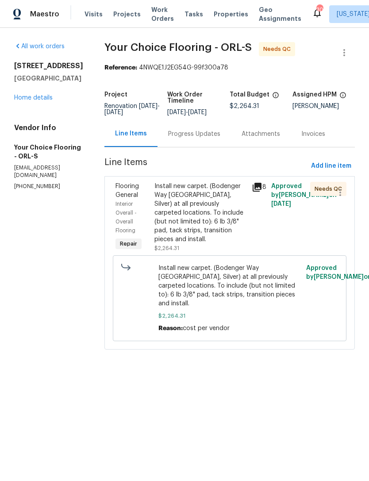
click at [230, 231] on div "Install new carpet. (Bodenger Way 945 Winter Ash, Silver) at all previously car…" at bounding box center [201, 213] width 92 height 62
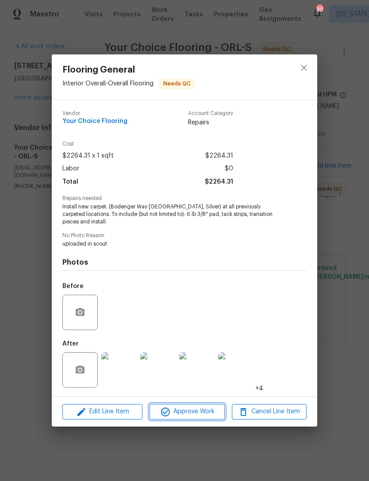
click at [207, 415] on span "Approve Work" at bounding box center [187, 411] width 70 height 11
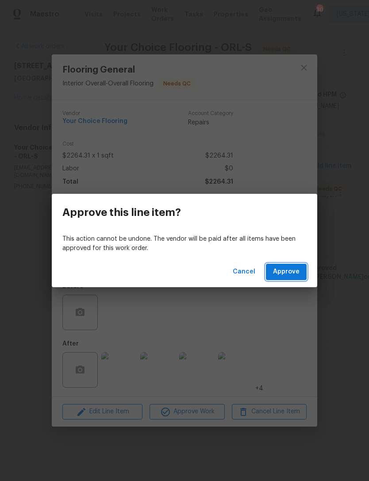
click at [302, 273] on button "Approve" at bounding box center [286, 272] width 41 height 16
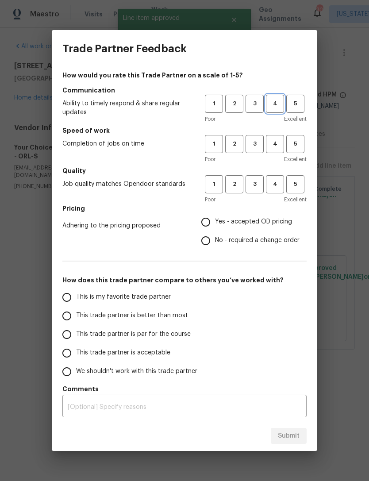
click at [282, 104] on span "4" at bounding box center [275, 104] width 16 height 10
click at [278, 141] on span "4" at bounding box center [275, 144] width 16 height 10
click at [282, 176] on button "4" at bounding box center [275, 184] width 18 height 18
click at [274, 219] on span "Yes - accepted OD pricing" at bounding box center [253, 221] width 77 height 9
click at [215, 219] on input "Yes - accepted OD pricing" at bounding box center [206, 222] width 19 height 19
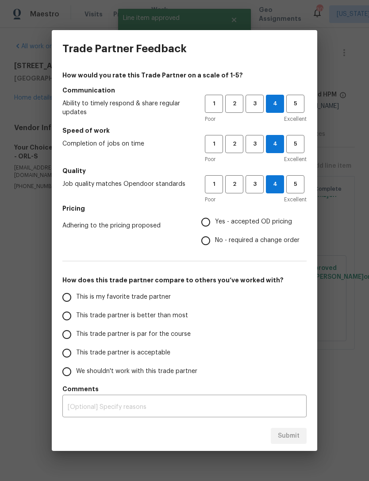
radio input "true"
click at [184, 333] on span "This trade partner is par for the course" at bounding box center [133, 334] width 115 height 9
click at [76, 333] on input "This trade partner is par for the course" at bounding box center [67, 334] width 19 height 19
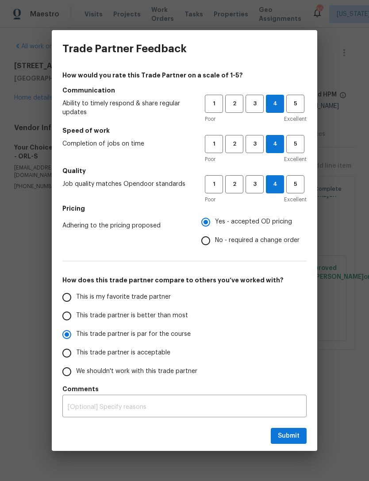
click at [179, 330] on span "This trade partner is par for the course" at bounding box center [133, 334] width 115 height 9
click at [76, 330] on input "This trade partner is par for the course" at bounding box center [67, 334] width 19 height 19
radio input "true"
click at [178, 317] on span "This trade partner is better than most" at bounding box center [132, 315] width 112 height 9
click at [76, 317] on input "This trade partner is better than most" at bounding box center [67, 316] width 19 height 19
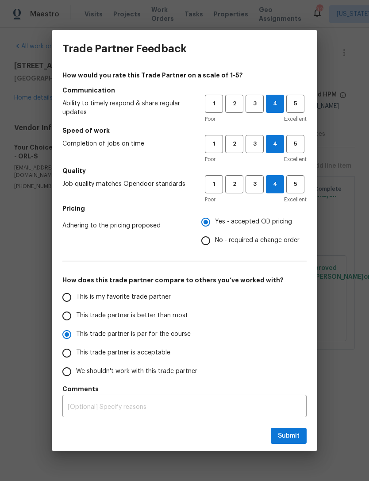
radio input "true"
click at [296, 438] on span "Submit" at bounding box center [289, 436] width 22 height 11
radio input "true"
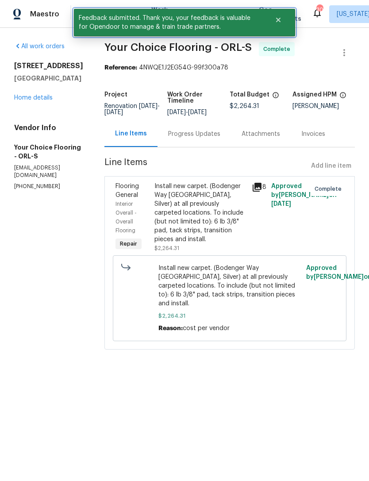
click at [281, 19] on icon "Close" at bounding box center [278, 19] width 7 height 7
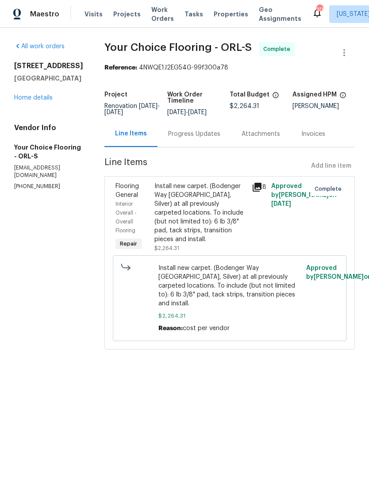
click at [161, 7] on span "Work Orders" at bounding box center [162, 14] width 23 height 18
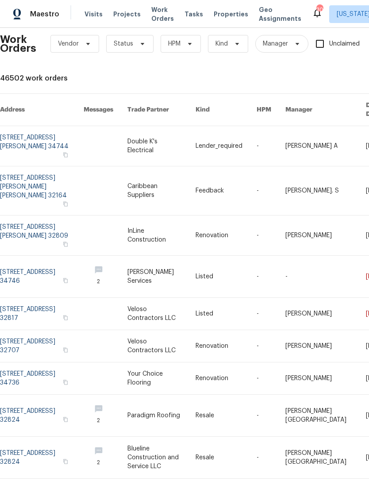
scroll to position [11, 0]
click at [190, 45] on icon at bounding box center [189, 43] width 7 height 7
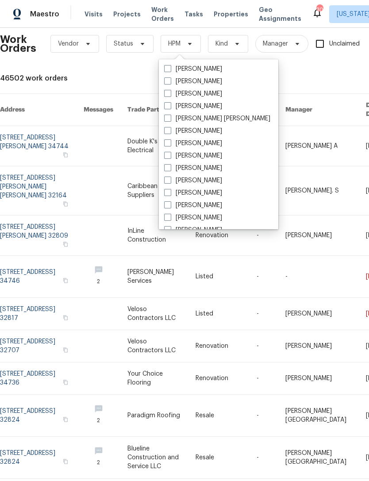
click at [201, 96] on label "[PERSON_NAME]" at bounding box center [193, 93] width 58 height 9
click at [170, 95] on input "[PERSON_NAME]" at bounding box center [167, 92] width 6 height 6
checkbox input "true"
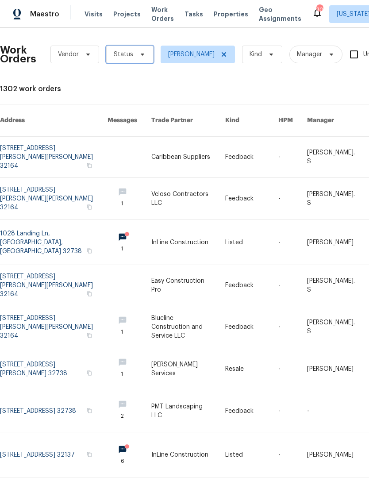
click at [144, 48] on span "Status" at bounding box center [129, 55] width 47 height 18
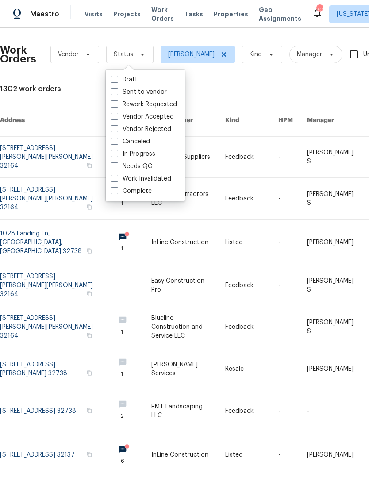
click at [124, 166] on label "Needs QC" at bounding box center [131, 166] width 41 height 9
click at [117, 166] on input "Needs QC" at bounding box center [114, 165] width 6 height 6
checkbox input "true"
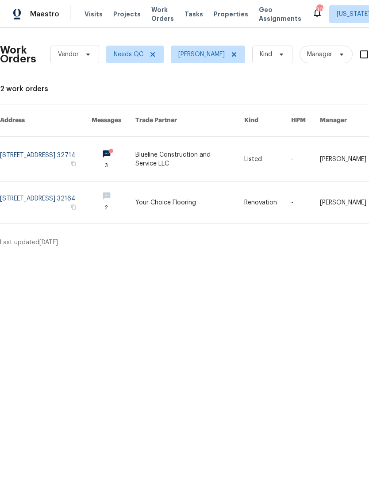
click at [205, 150] on link at bounding box center [189, 159] width 109 height 45
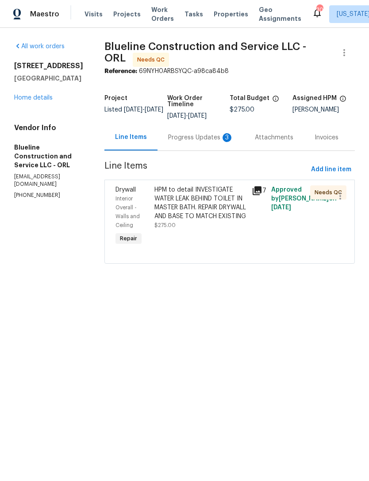
click at [206, 139] on div "Progress Updates 3" at bounding box center [201, 137] width 66 height 9
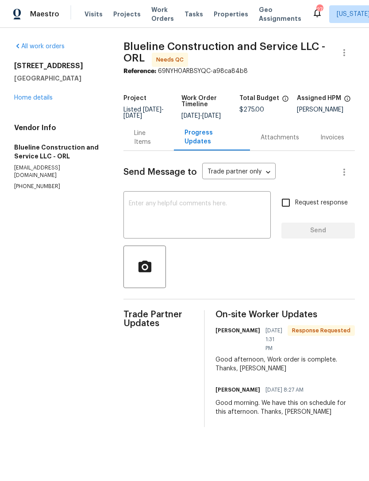
click at [147, 140] on div "Line Items" at bounding box center [148, 138] width 29 height 18
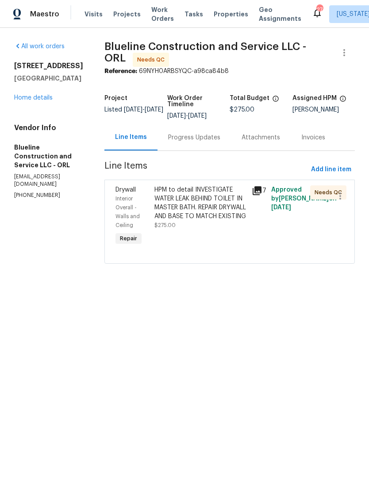
click at [236, 221] on div "HPM to detail INVESTIGATE WATER LEAK BEHIND TOILET IN MASTER BATH. REPAIR DRYWA…" at bounding box center [201, 203] width 92 height 35
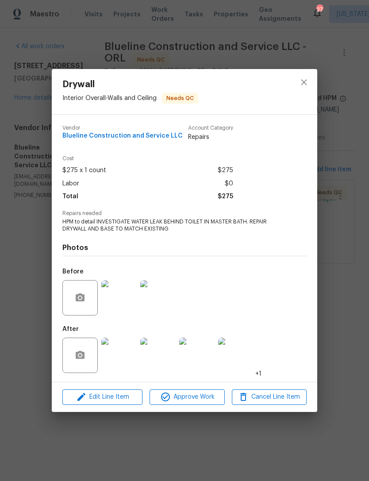
click at [126, 355] on img at bounding box center [118, 355] width 35 height 35
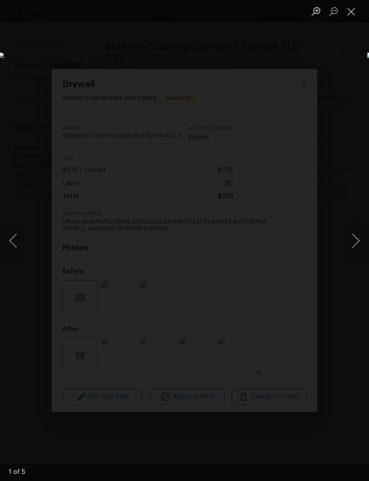
click at [353, 233] on button "Next image" at bounding box center [356, 240] width 27 height 35
click at [349, 232] on button "Next image" at bounding box center [356, 240] width 27 height 35
click at [346, 235] on button "Next image" at bounding box center [356, 240] width 27 height 35
click at [346, 238] on button "Next image" at bounding box center [356, 240] width 27 height 35
click at [345, 239] on button "Next image" at bounding box center [356, 240] width 27 height 35
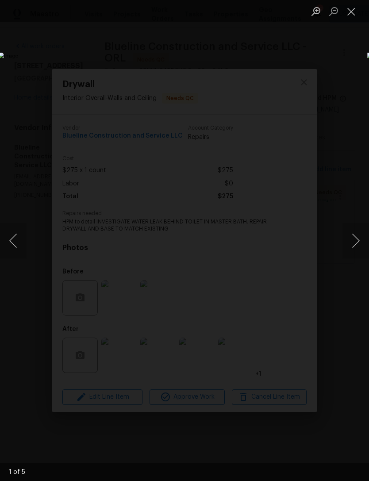
click at [348, 236] on button "Next image" at bounding box center [356, 240] width 27 height 35
click at [352, 8] on button "Close lightbox" at bounding box center [352, 11] width 18 height 15
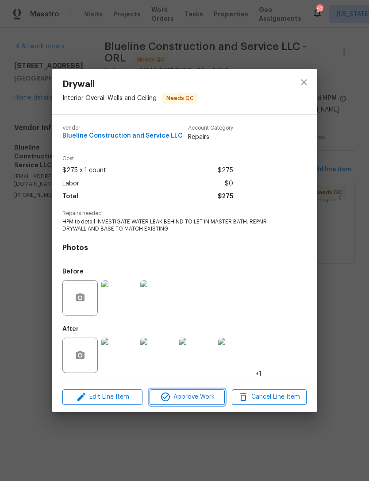
click at [202, 398] on span "Approve Work" at bounding box center [187, 397] width 70 height 11
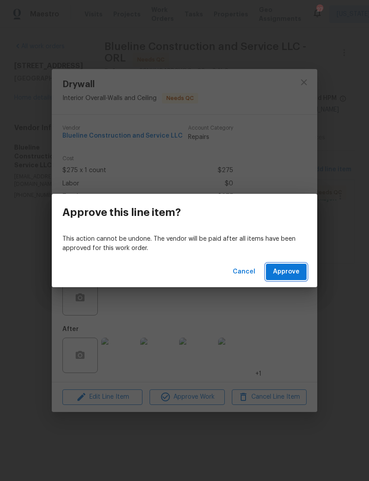
click at [299, 275] on span "Approve" at bounding box center [286, 272] width 27 height 11
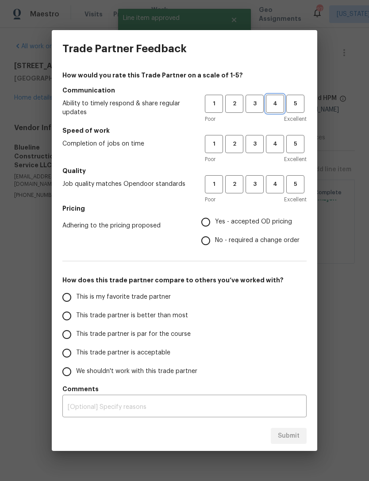
click at [271, 102] on span "4" at bounding box center [275, 104] width 16 height 10
click at [277, 149] on span "4" at bounding box center [275, 144] width 16 height 10
click at [280, 176] on button "4" at bounding box center [275, 184] width 18 height 18
click at [253, 108] on span "3" at bounding box center [255, 104] width 16 height 10
click at [255, 149] on button "3" at bounding box center [255, 144] width 18 height 18
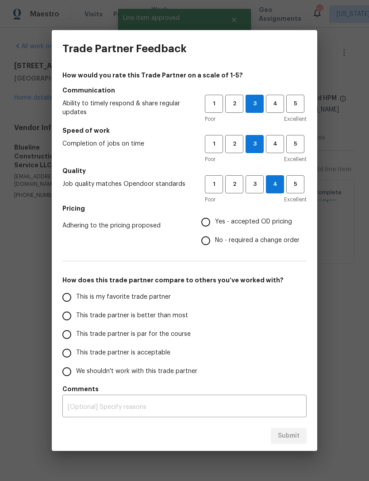
click at [255, 172] on h5 "Quality" at bounding box center [184, 170] width 244 height 9
click at [257, 181] on span "3" at bounding box center [255, 184] width 16 height 10
click at [271, 224] on span "Yes - accepted OD pricing" at bounding box center [253, 221] width 77 height 9
click at [215, 224] on input "Yes - accepted OD pricing" at bounding box center [206, 222] width 19 height 19
radio input "true"
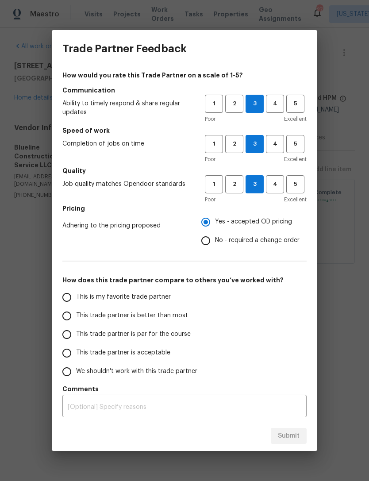
click at [174, 331] on span "This trade partner is par for the course" at bounding box center [133, 334] width 115 height 9
click at [76, 331] on input "This trade partner is par for the course" at bounding box center [67, 334] width 19 height 19
click at [293, 433] on span "Submit" at bounding box center [289, 436] width 22 height 11
radio input "true"
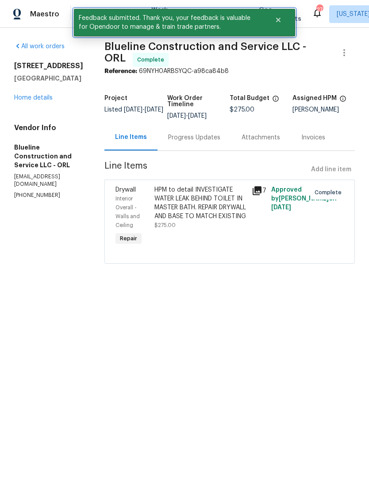
click at [281, 21] on icon "Close" at bounding box center [278, 19] width 7 height 7
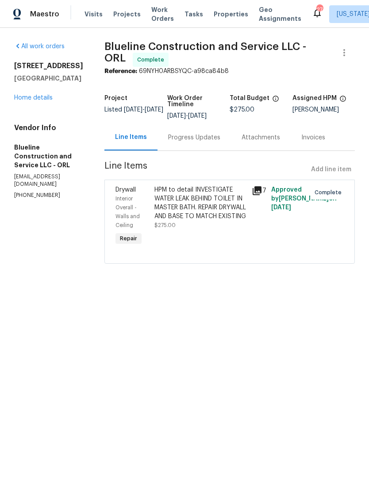
click at [26, 101] on link "Home details" at bounding box center [33, 98] width 39 height 6
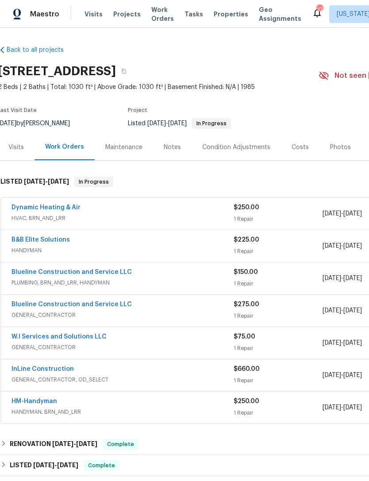
scroll to position [0, 2]
click at [156, 15] on span "Work Orders" at bounding box center [162, 14] width 23 height 18
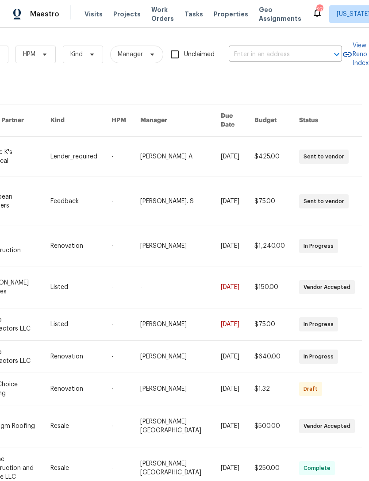
scroll to position [0, 146]
click at [285, 53] on input "text" at bounding box center [273, 55] width 89 height 14
type input "covent"
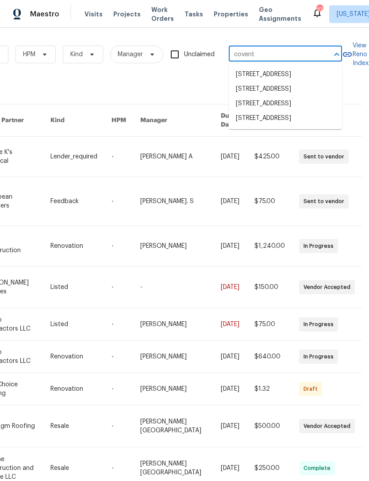
click at [299, 126] on li "310 Covent Gardens Pl, Deltona, FL 32725" at bounding box center [285, 118] width 113 height 15
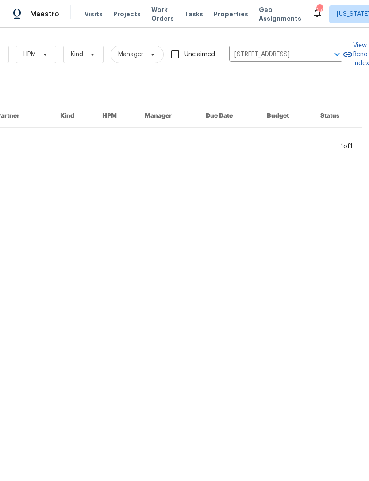
click at [243, 158] on html "Maestro Visits Projects Work Orders Tasks Properties Geo Assignments 27 Alaska …" at bounding box center [184, 79] width 369 height 158
click at [269, 158] on html "Maestro Visits Projects Work Orders Tasks Properties Geo Assignments 27 Alaska …" at bounding box center [184, 79] width 369 height 158
click at [303, 56] on input "310 Covent Gardens Pl, Deltona, FL 32725" at bounding box center [273, 55] width 89 height 14
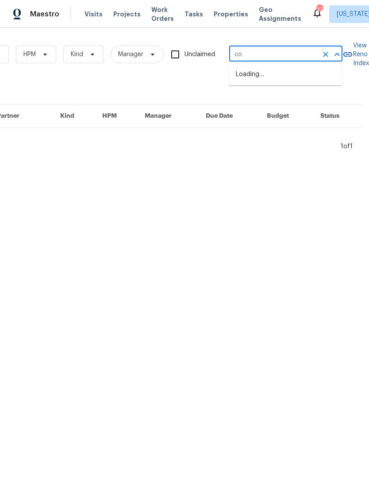
type input "c"
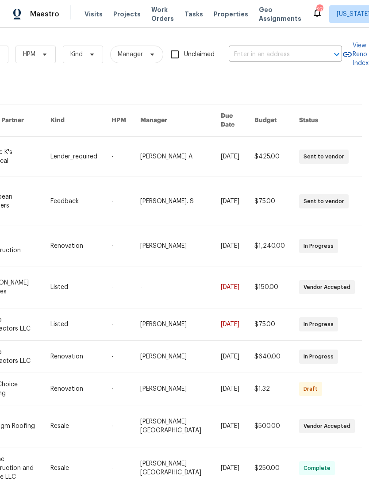
click at [162, 15] on span "Work Orders" at bounding box center [162, 14] width 23 height 18
click at [226, 14] on span "Properties" at bounding box center [231, 14] width 35 height 9
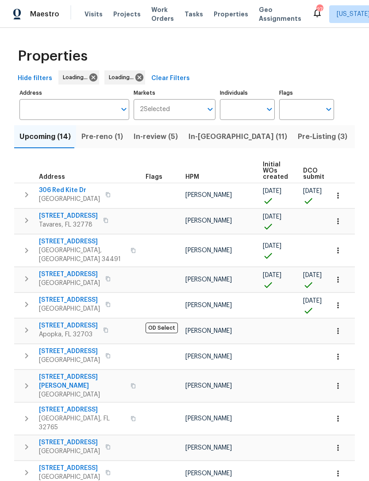
click at [82, 107] on input "Address" at bounding box center [67, 109] width 97 height 21
click at [110, 80] on icon at bounding box center [115, 78] width 10 height 10
click at [74, 111] on input "Address" at bounding box center [67, 109] width 97 height 21
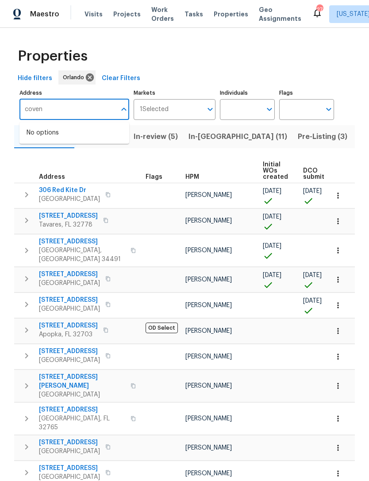
type input "covent"
click at [37, 140] on li "281 Covent Gardens Pl Deltona FL 32725" at bounding box center [74, 133] width 110 height 15
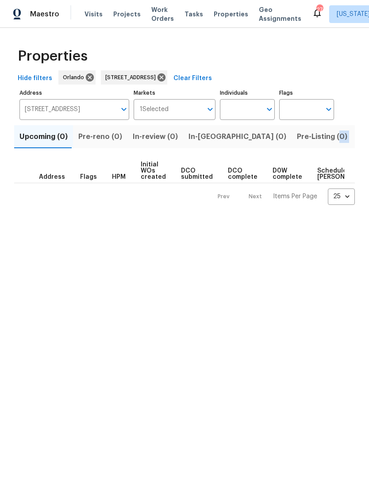
click at [322, 175] on span "Scheduled COE" at bounding box center [342, 174] width 50 height 12
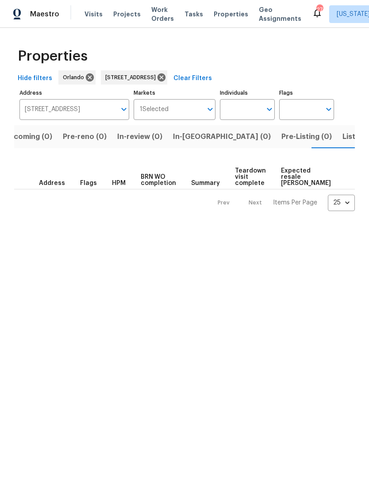
scroll to position [0, 16]
click at [166, 80] on icon at bounding box center [162, 77] width 8 height 8
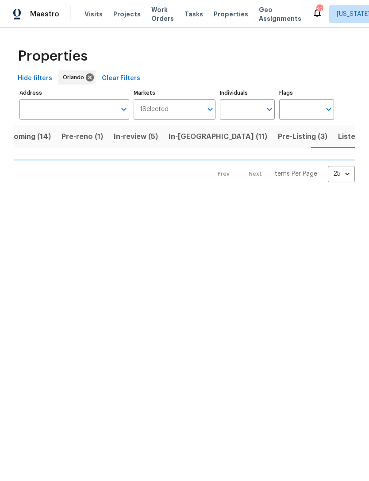
scroll to position [0, 23]
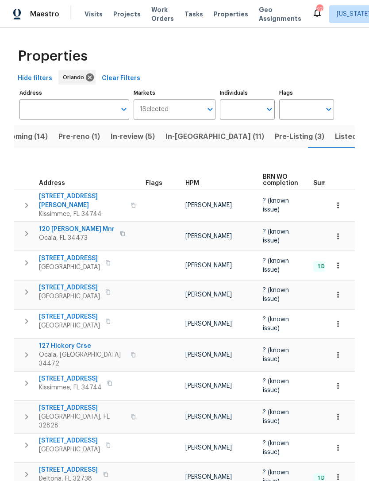
click at [159, 14] on span "Work Orders" at bounding box center [162, 14] width 23 height 18
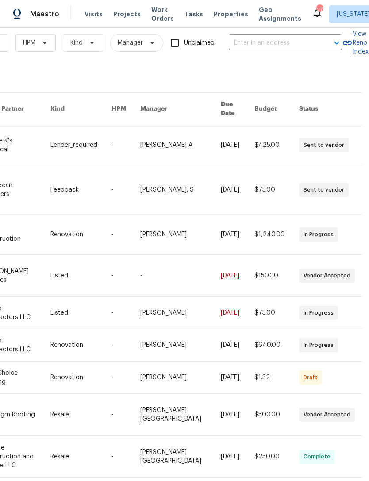
scroll to position [11, 146]
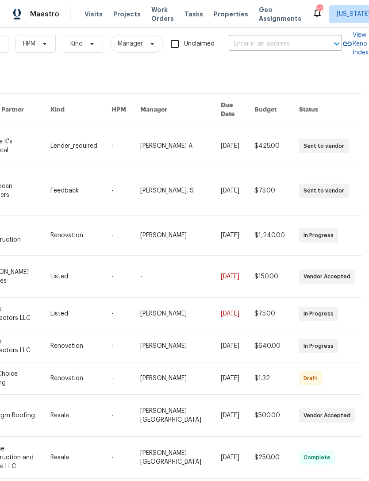
click at [284, 43] on input "text" at bounding box center [273, 44] width 89 height 14
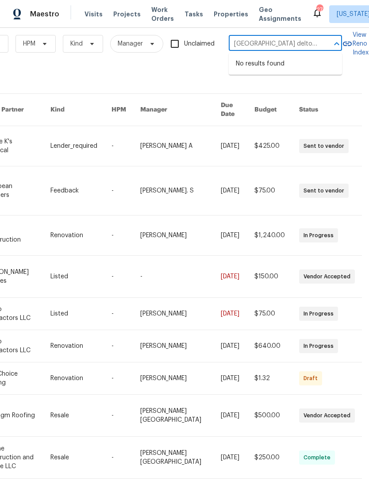
click at [287, 43] on input "281 covent gardens deltona" at bounding box center [273, 44] width 89 height 14
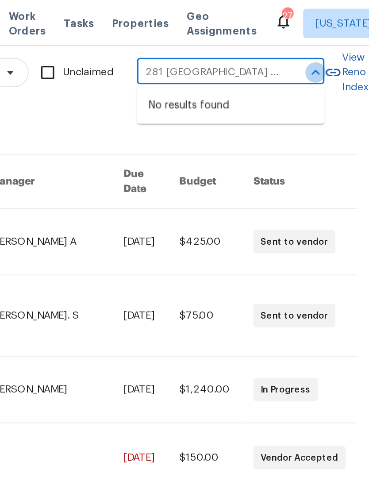
click at [332, 45] on icon "Close" at bounding box center [337, 44] width 11 height 11
click at [332, 41] on icon "Open" at bounding box center [337, 44] width 11 height 11
type input "281 covent gardens p deltona"
click at [337, 17] on span "Alaska Other + 1" at bounding box center [368, 14] width 62 height 9
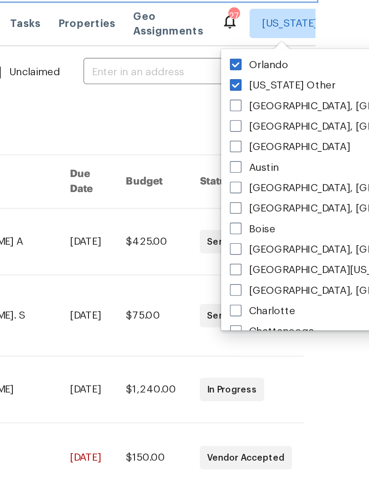
scroll to position [0, 31]
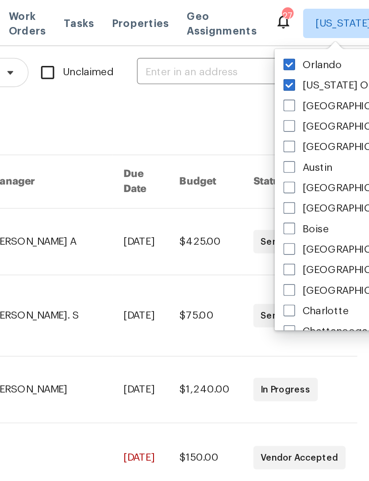
click at [286, 49] on label "Alaska Other" at bounding box center [318, 51] width 64 height 9
click at [286, 49] on input "Alaska Other" at bounding box center [289, 50] width 6 height 6
checkbox input "false"
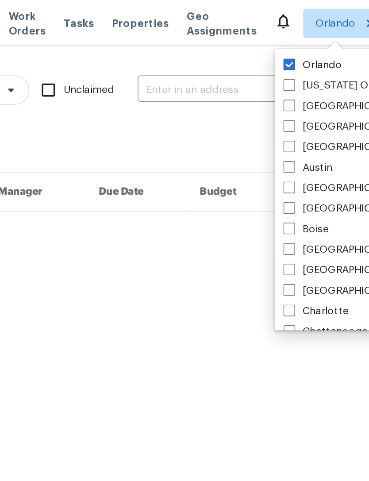
scroll to position [0, 146]
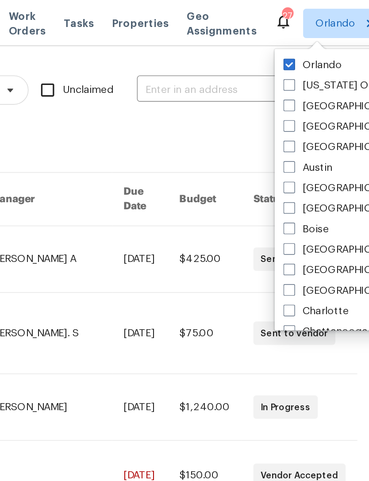
click at [197, 59] on input "text" at bounding box center [241, 55] width 89 height 14
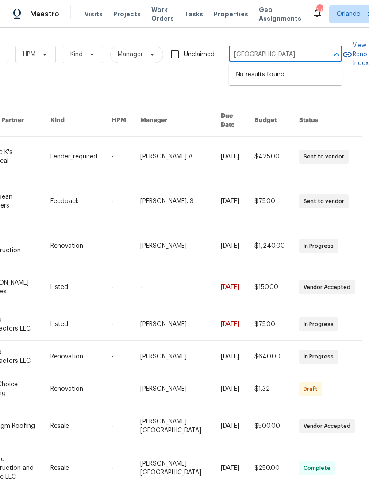
click at [322, 55] on div at bounding box center [330, 54] width 23 height 12
type input "2"
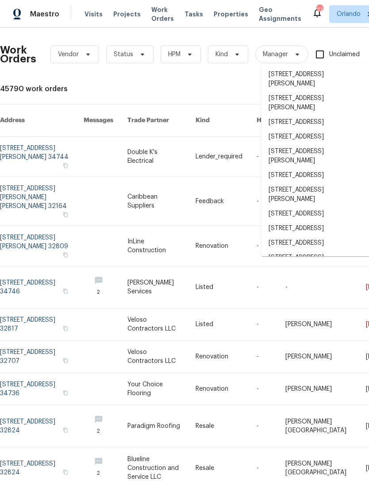
scroll to position [0, 0]
click at [141, 48] on span "Status" at bounding box center [129, 55] width 47 height 18
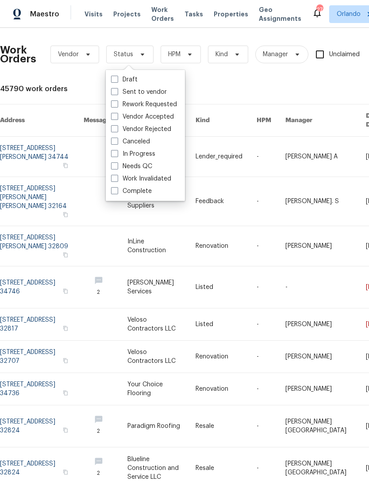
click at [147, 154] on label "In Progress" at bounding box center [133, 154] width 44 height 9
click at [117, 154] on input "In Progress" at bounding box center [114, 153] width 6 height 6
checkbox input "true"
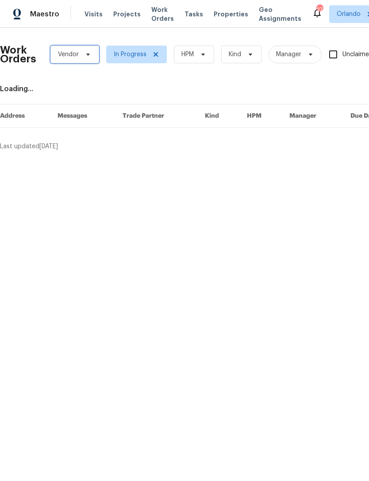
click at [87, 52] on icon at bounding box center [88, 54] width 7 height 7
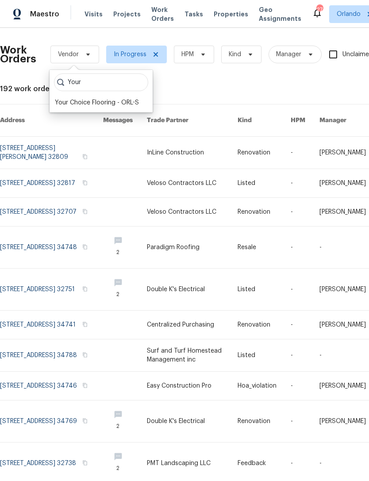
type input "Your"
click at [113, 100] on div "Your Choice Flooring - ORL-S" at bounding box center [97, 102] width 84 height 9
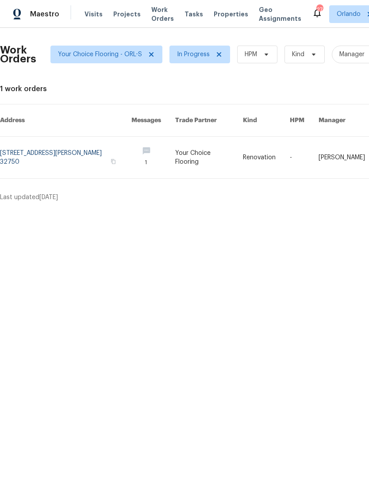
click at [104, 146] on link at bounding box center [65, 158] width 131 height 42
